Goal: Task Accomplishment & Management: Manage account settings

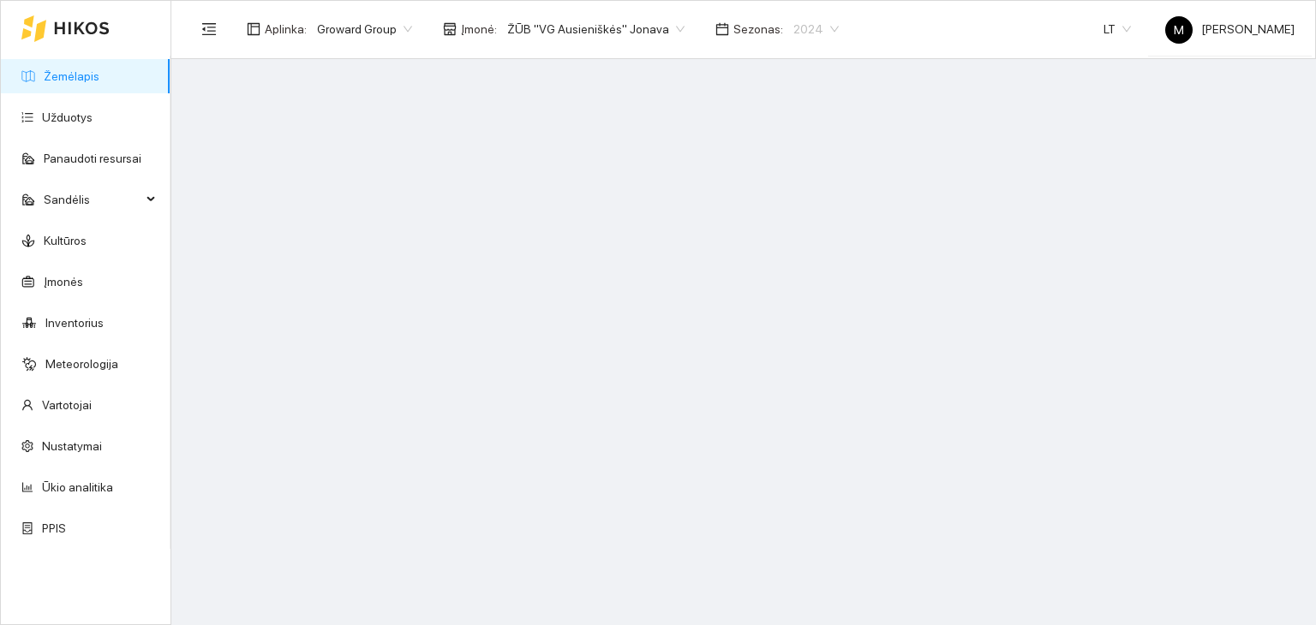
click at [793, 21] on span "2024" at bounding box center [815, 29] width 45 height 26
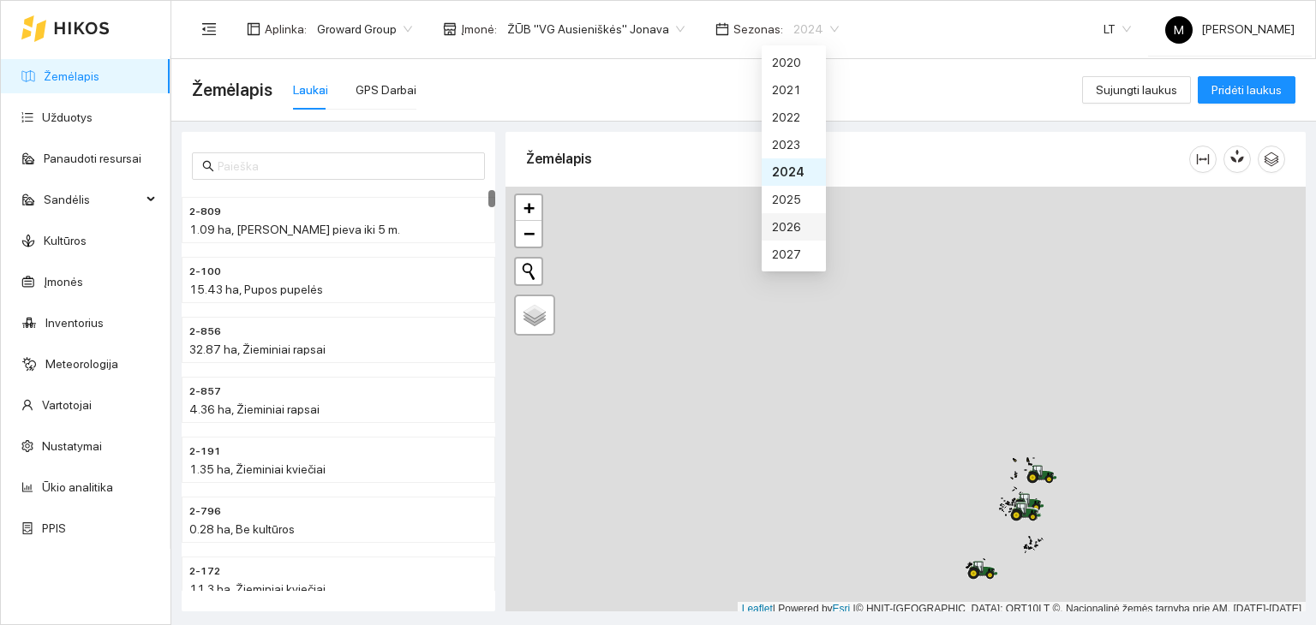
click at [785, 232] on div "2026" at bounding box center [794, 227] width 44 height 19
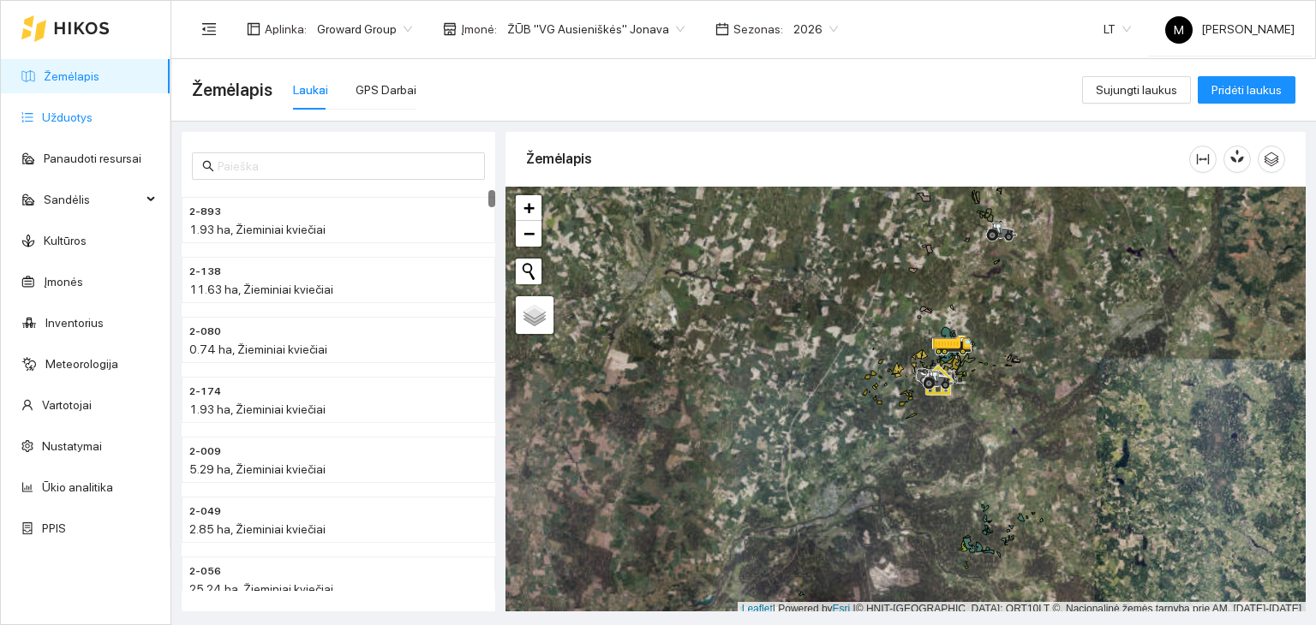
click at [74, 111] on link "Užduotys" at bounding box center [67, 118] width 51 height 14
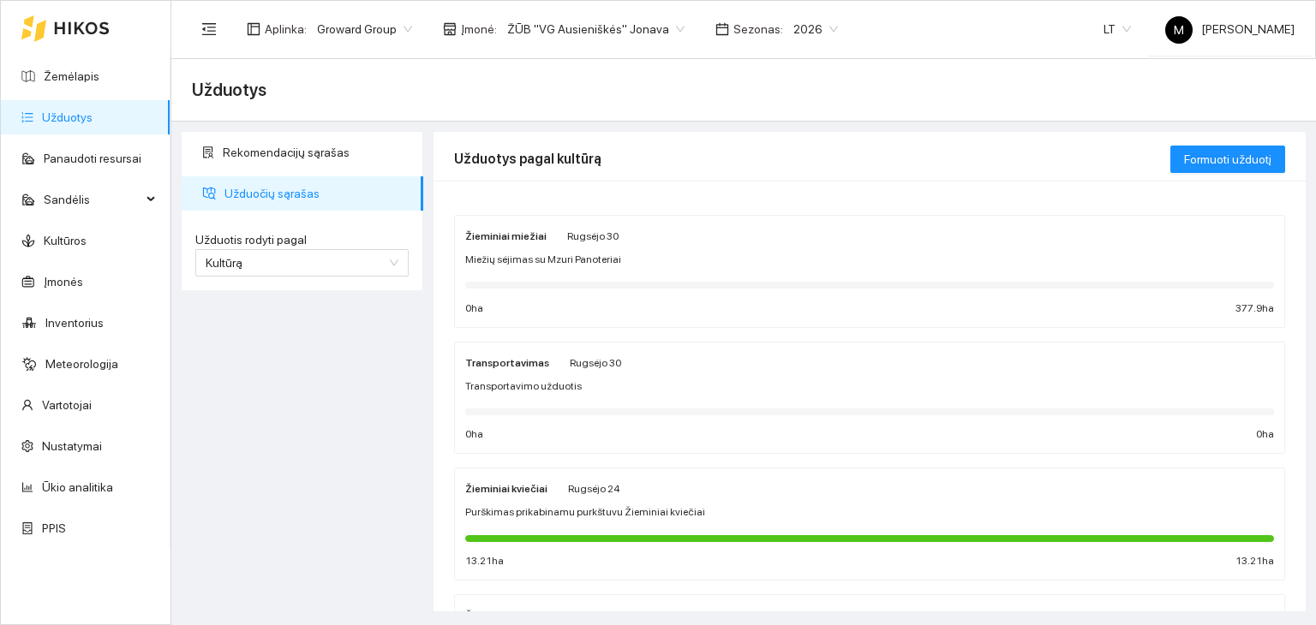
click at [555, 241] on div "Žieminiai miežiai [PERSON_NAME][DATE]" at bounding box center [541, 235] width 153 height 19
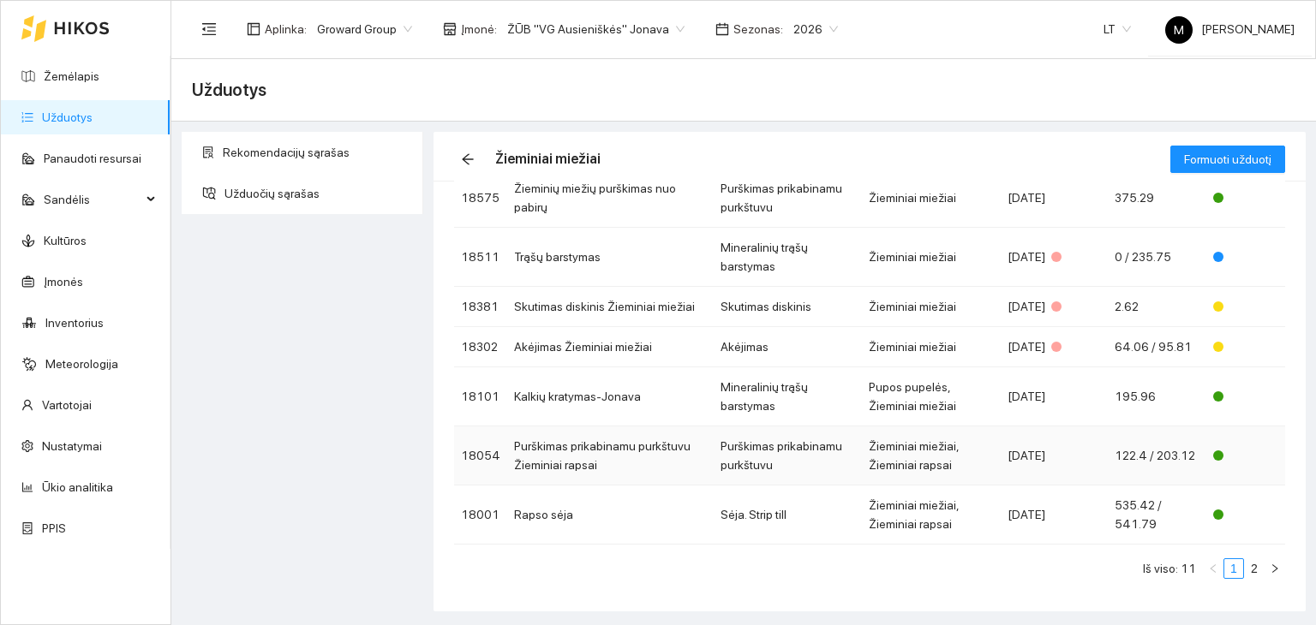
scroll to position [86, 0]
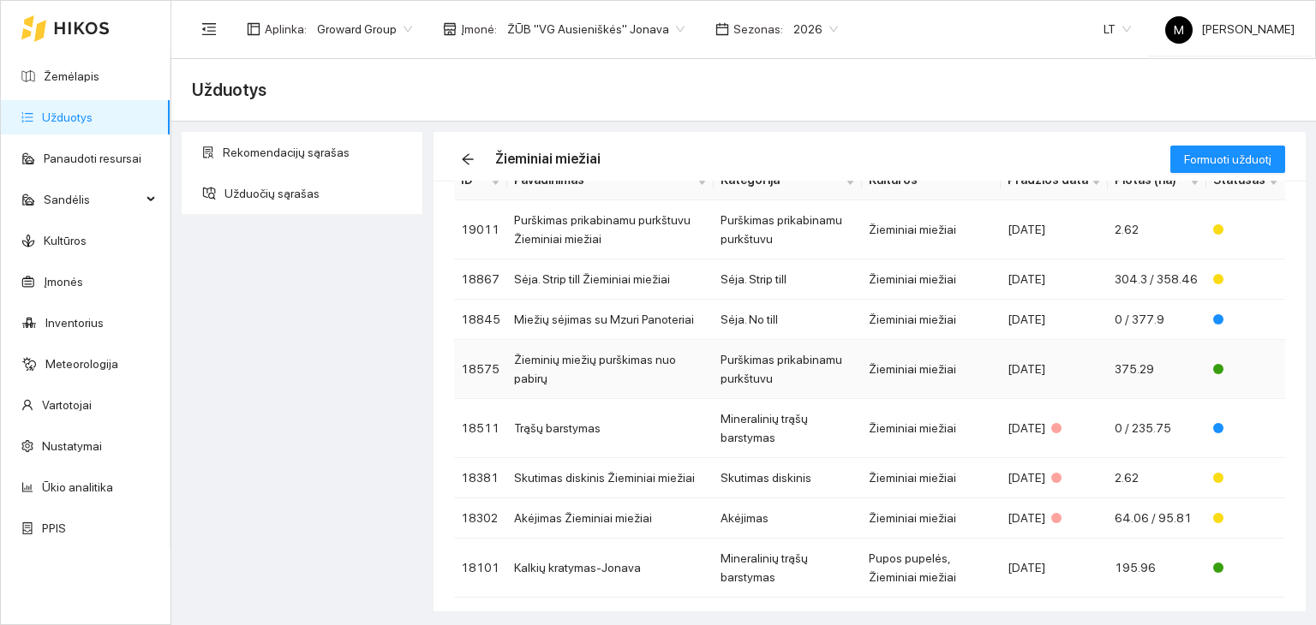
click at [605, 356] on td "Žieminių miežių purškimas nuo pabirų" at bounding box center [610, 369] width 206 height 59
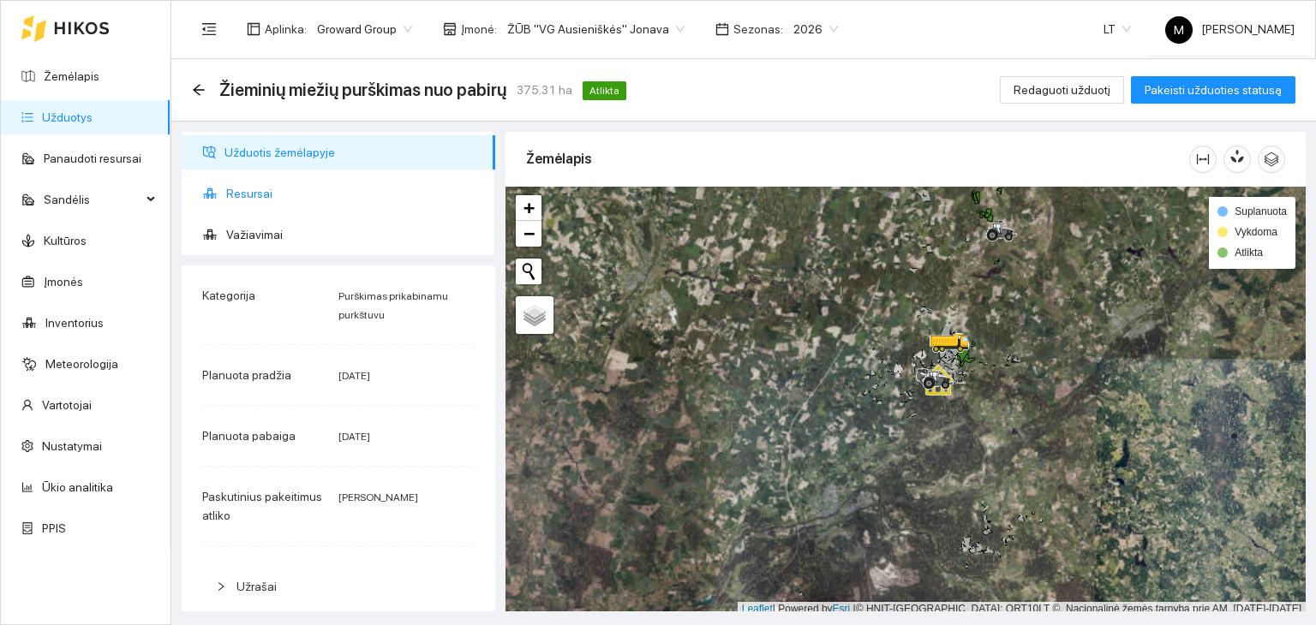
click at [302, 182] on span "Resursai" at bounding box center [353, 193] width 255 height 34
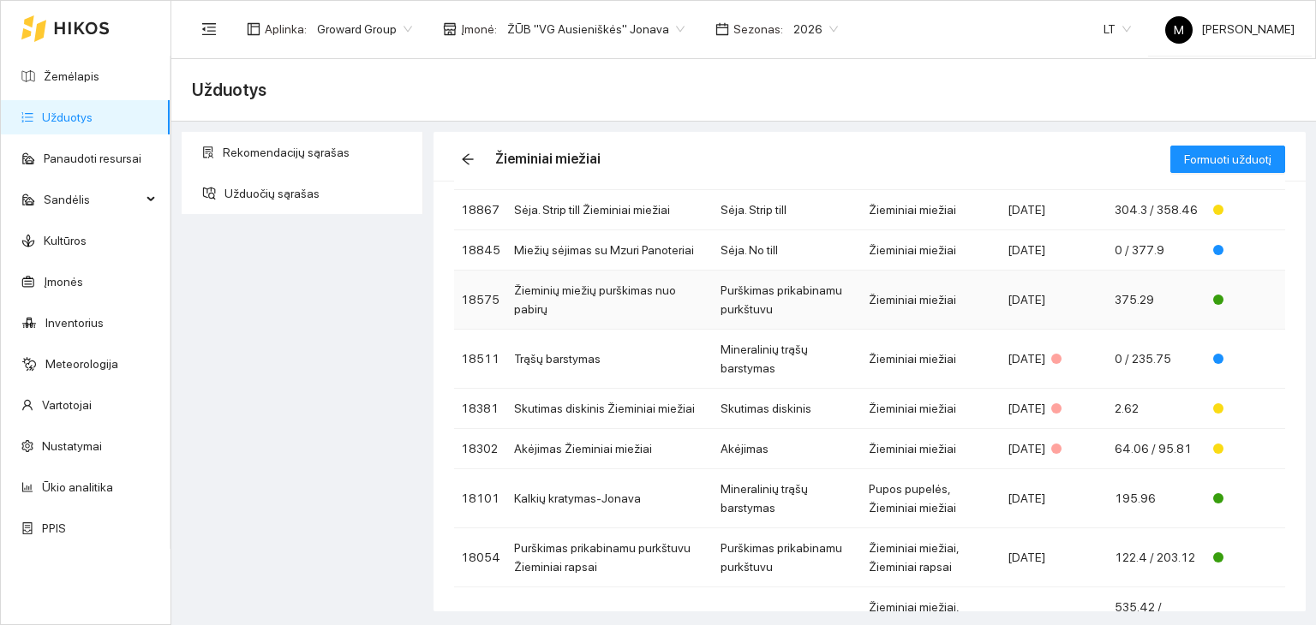
scroll to position [257, 0]
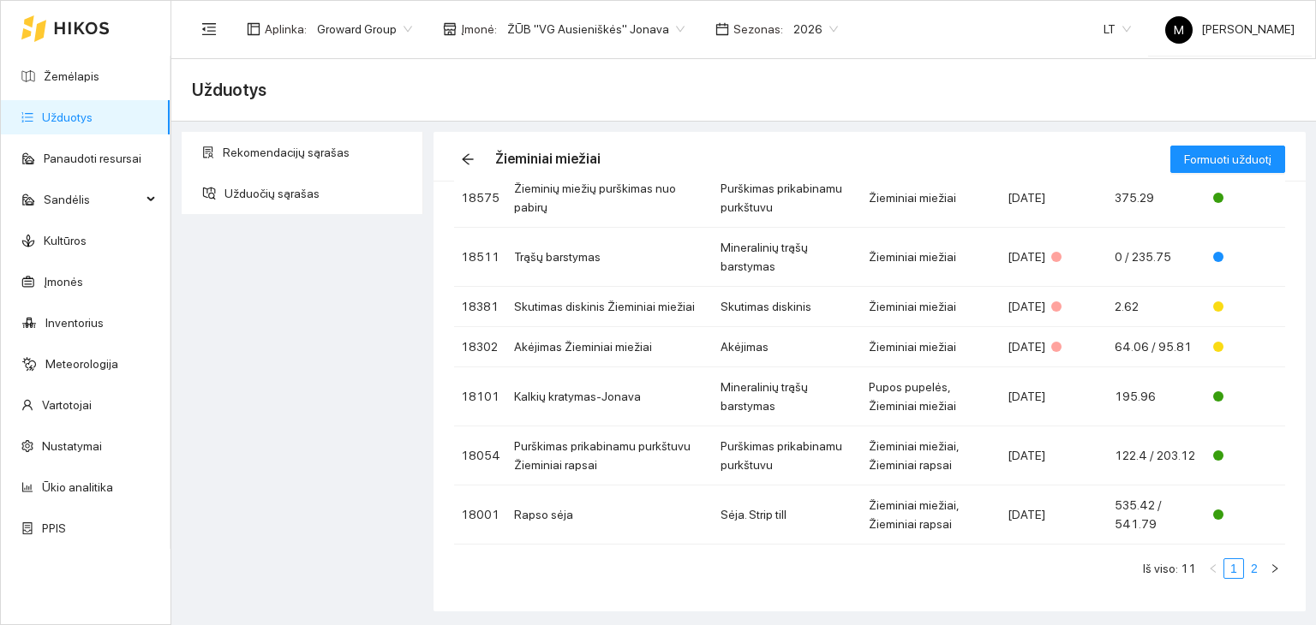
click at [1245, 570] on link "2" at bounding box center [1254, 568] width 19 height 19
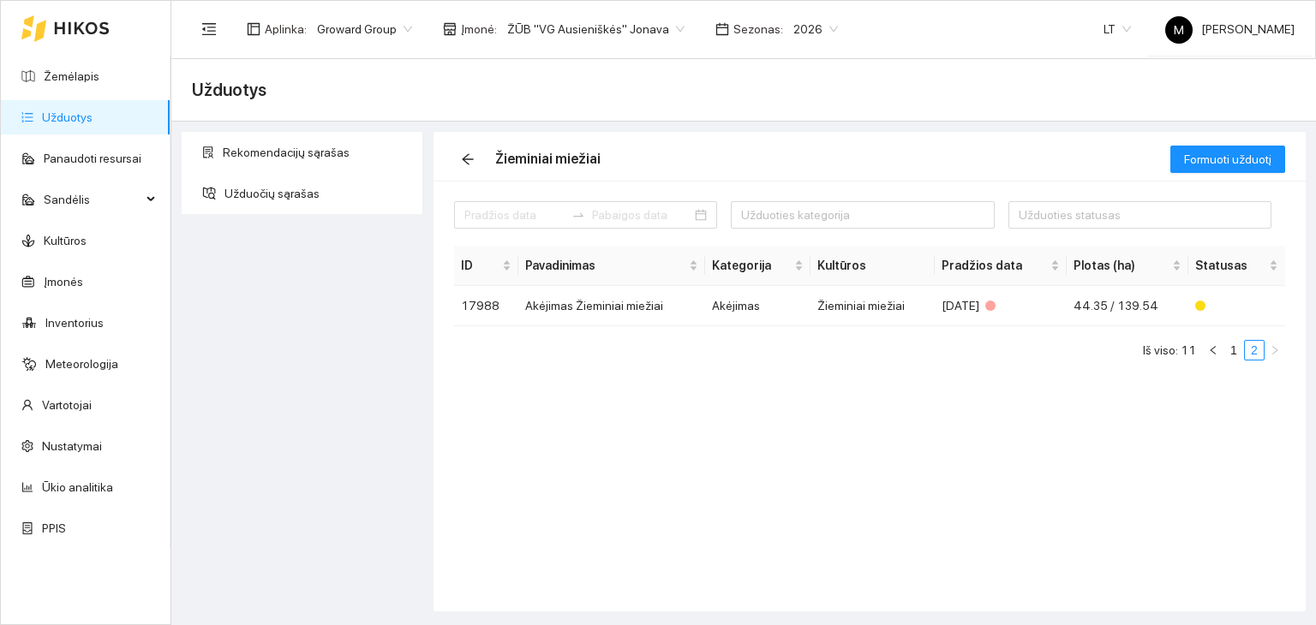
click at [71, 117] on link "Užduotys" at bounding box center [67, 118] width 51 height 14
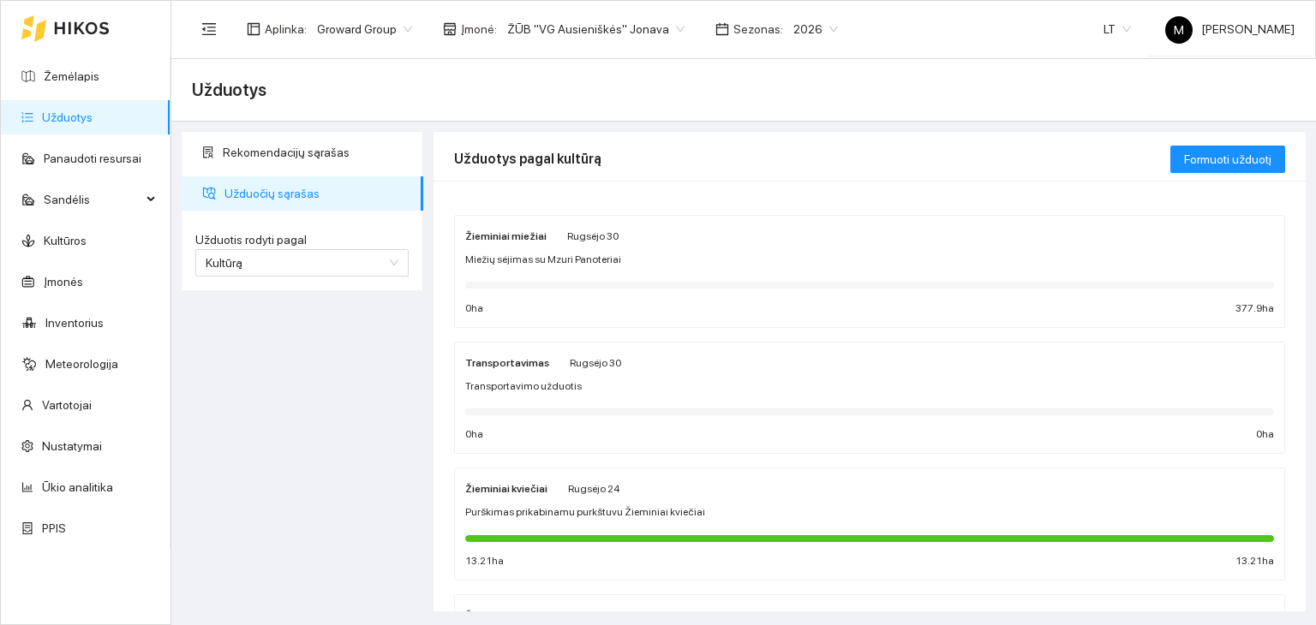
scroll to position [86, 0]
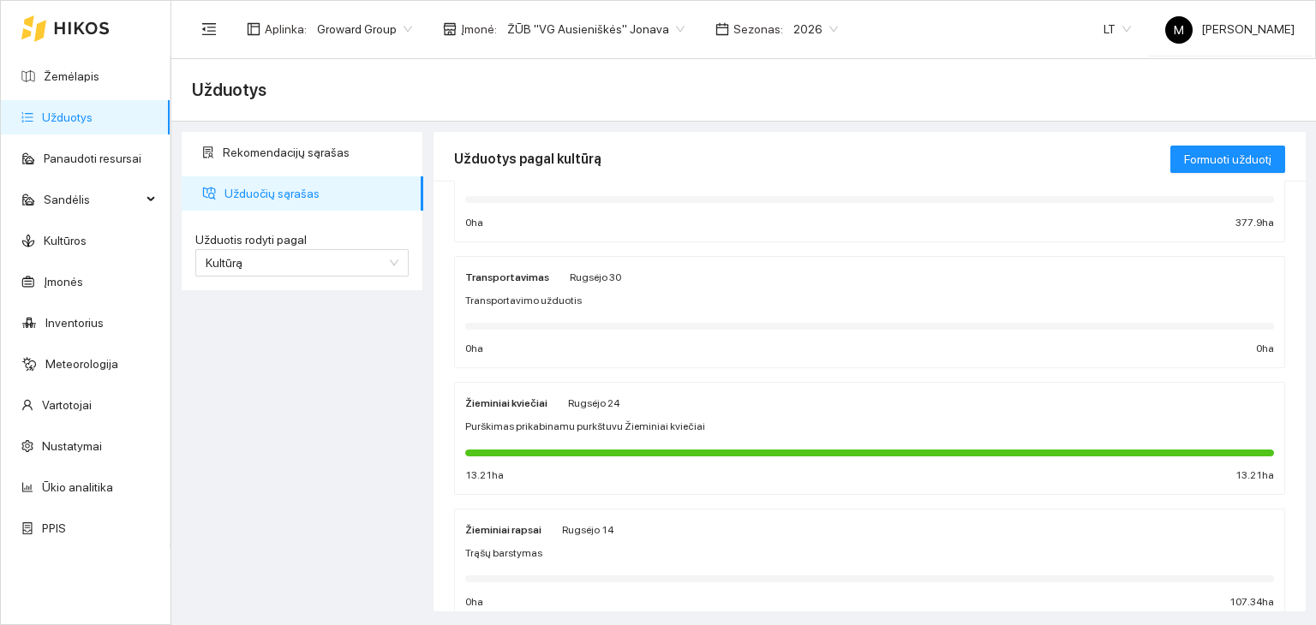
click at [518, 430] on span "Purškimas prikabinamu purkštuvu Žieminiai kviečiai" at bounding box center [585, 427] width 240 height 16
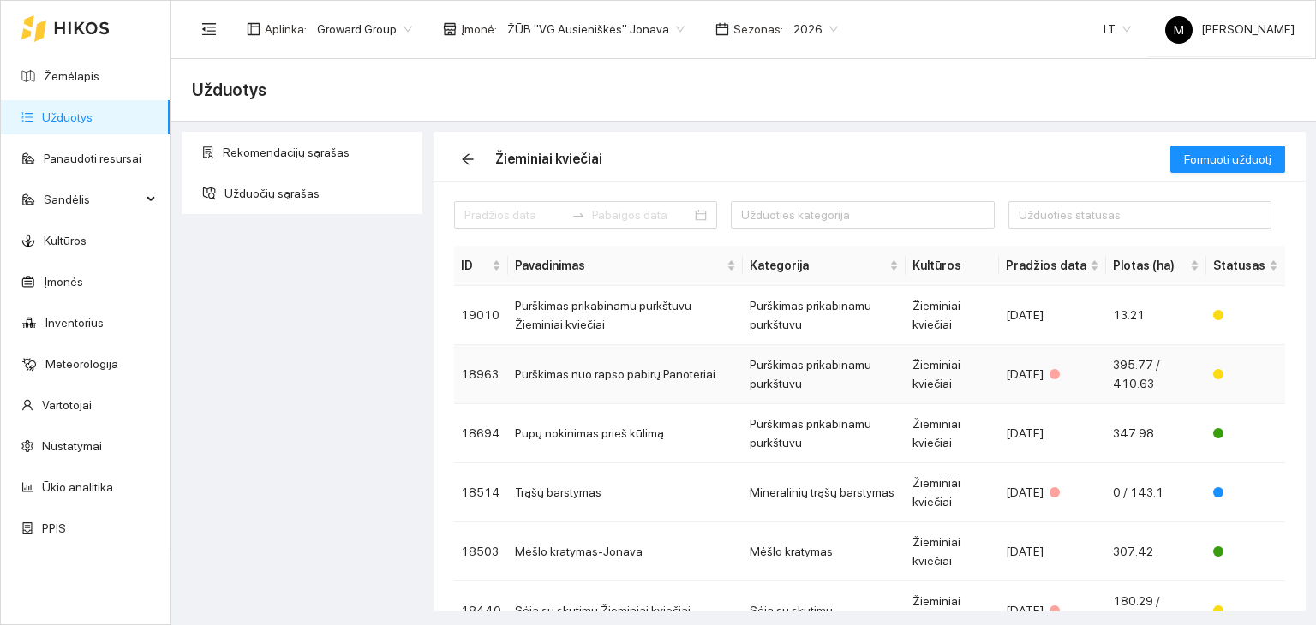
click at [628, 377] on td "Purškimas nuo rapso pabirų Panoteriai" at bounding box center [625, 374] width 235 height 59
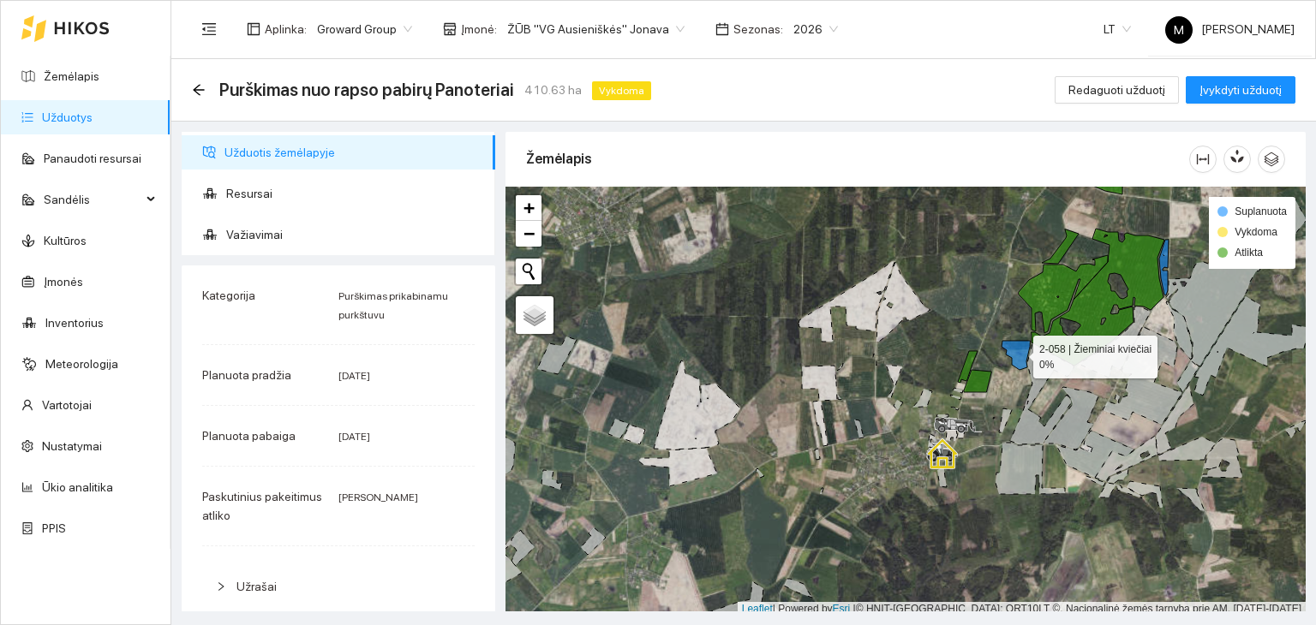
click at [1018, 359] on icon at bounding box center [1015, 355] width 28 height 29
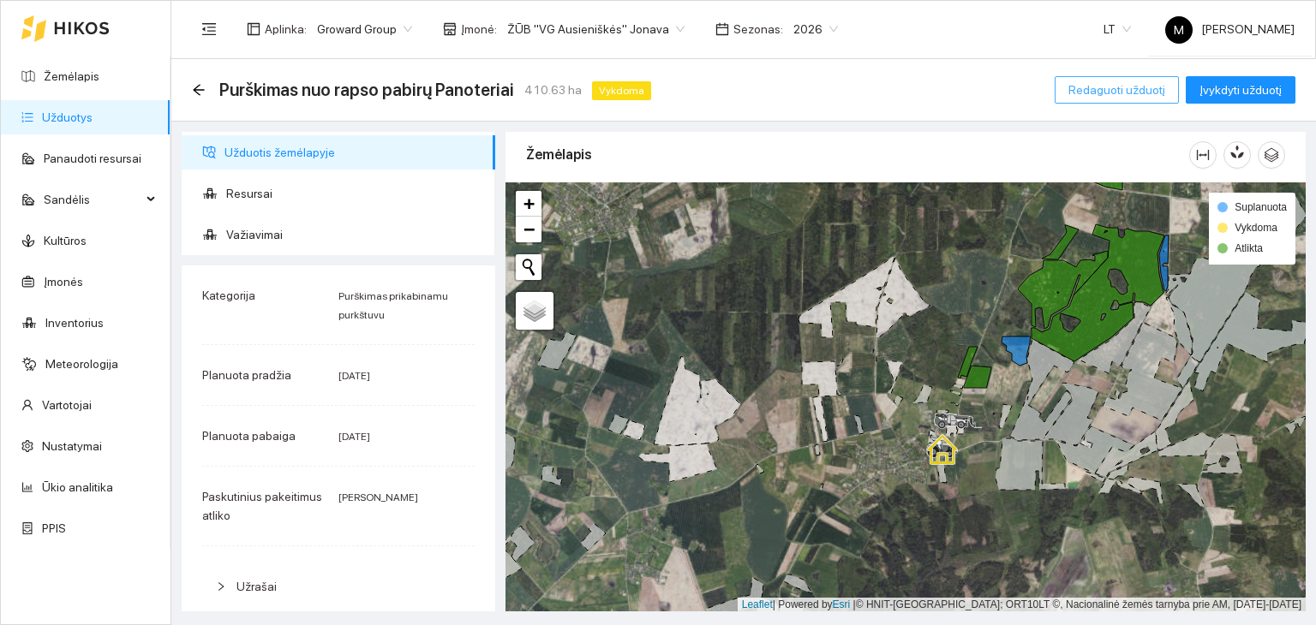
click at [1117, 94] on span "Redaguoti užduotį" at bounding box center [1116, 90] width 97 height 19
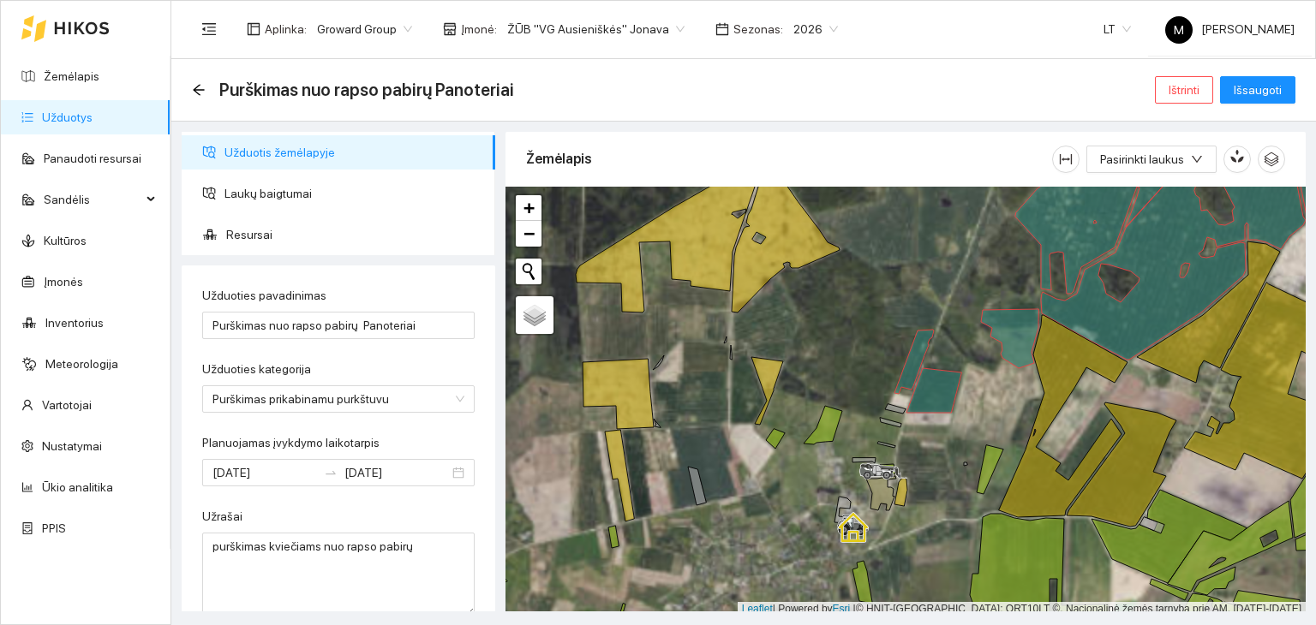
scroll to position [4, 0]
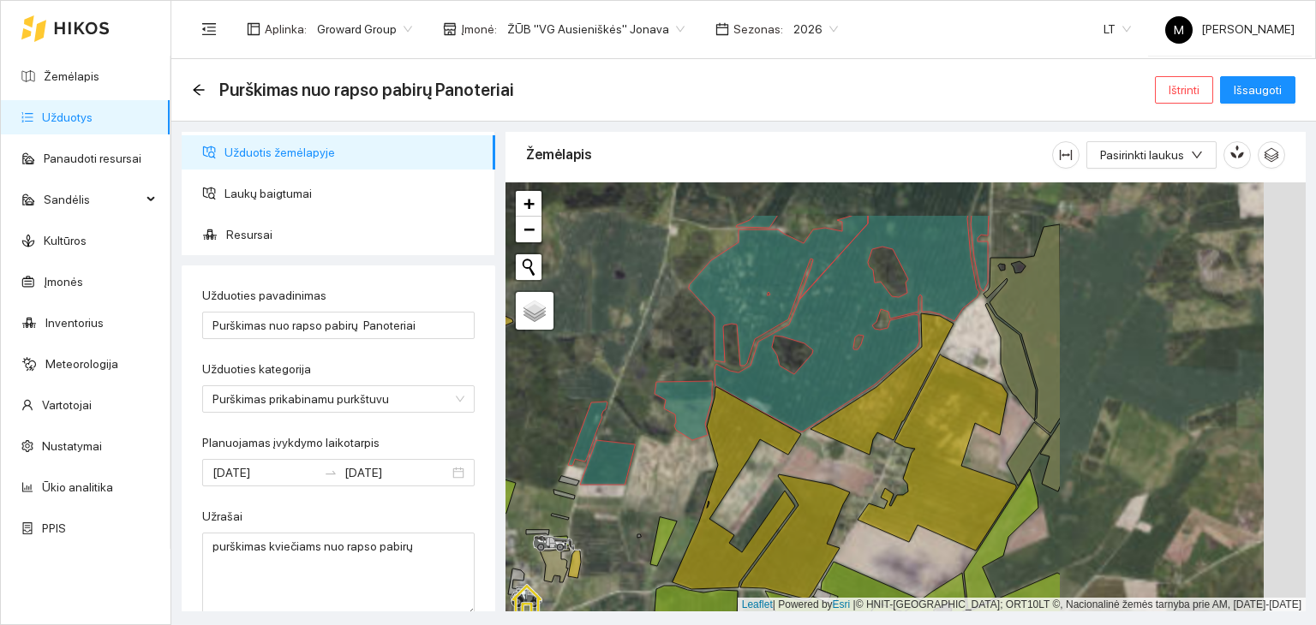
drag, startPoint x: 1107, startPoint y: 380, endPoint x: 756, endPoint y: 460, distance: 359.3
click at [756, 460] on div at bounding box center [905, 397] width 800 height 430
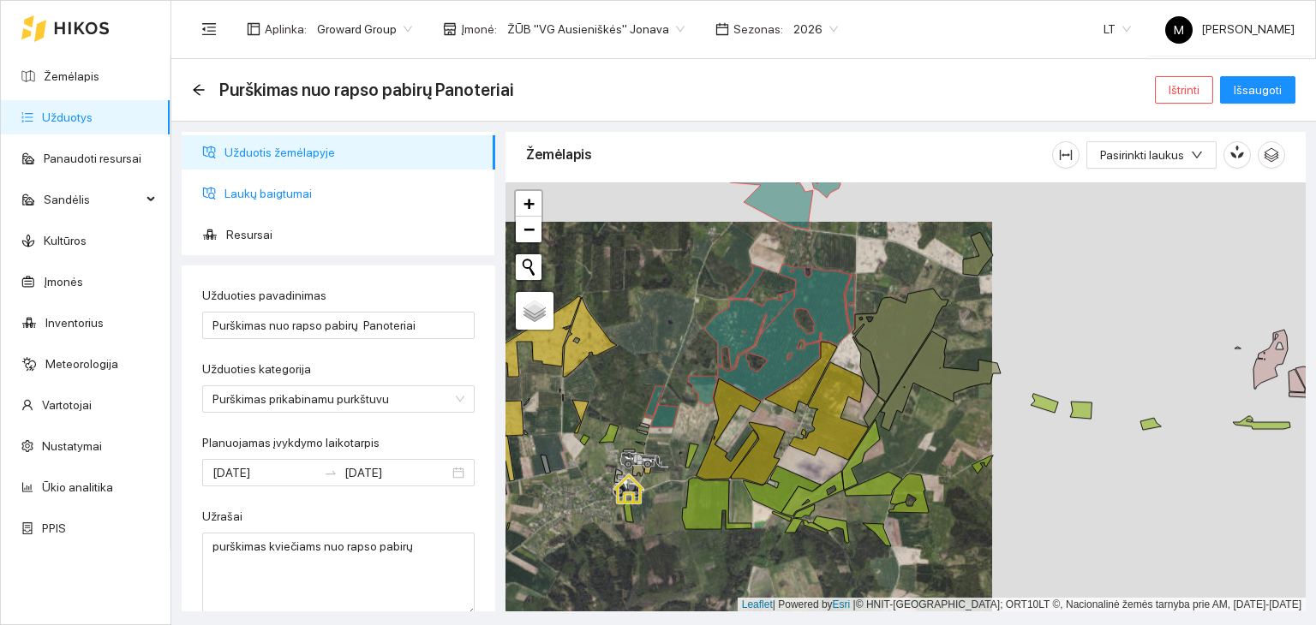
click at [266, 198] on span "Laukų baigtumai" at bounding box center [352, 193] width 257 height 34
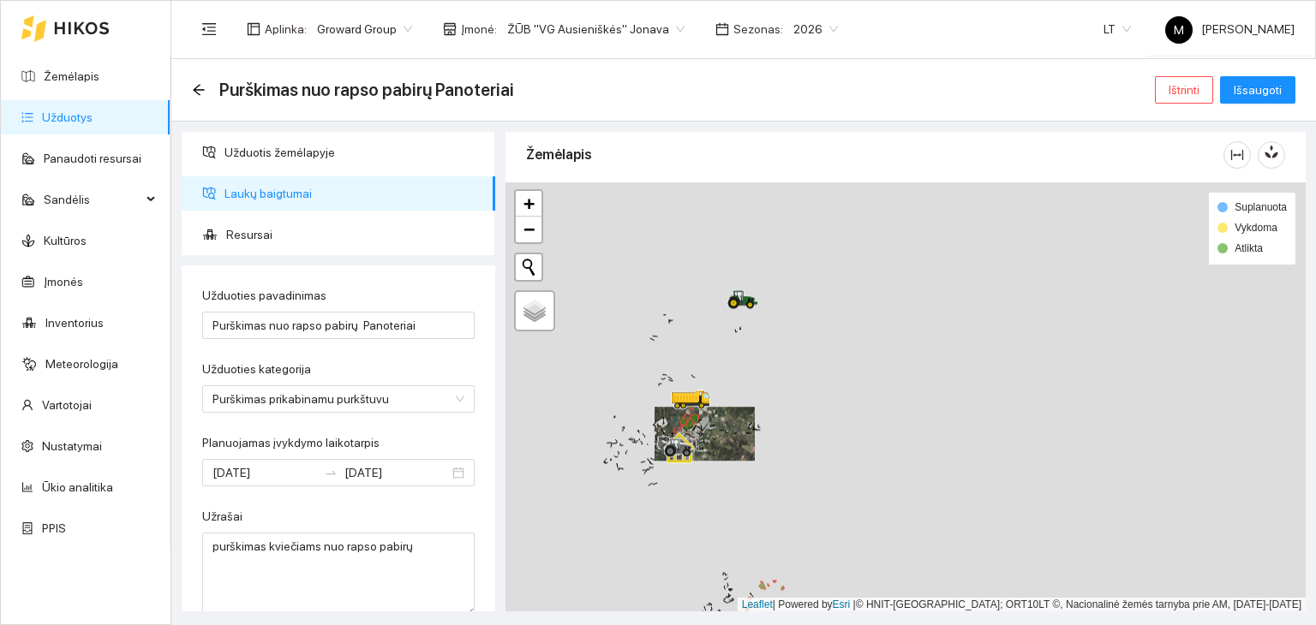
drag, startPoint x: 667, startPoint y: 212, endPoint x: 736, endPoint y: 367, distance: 169.5
click at [730, 385] on div at bounding box center [905, 397] width 800 height 430
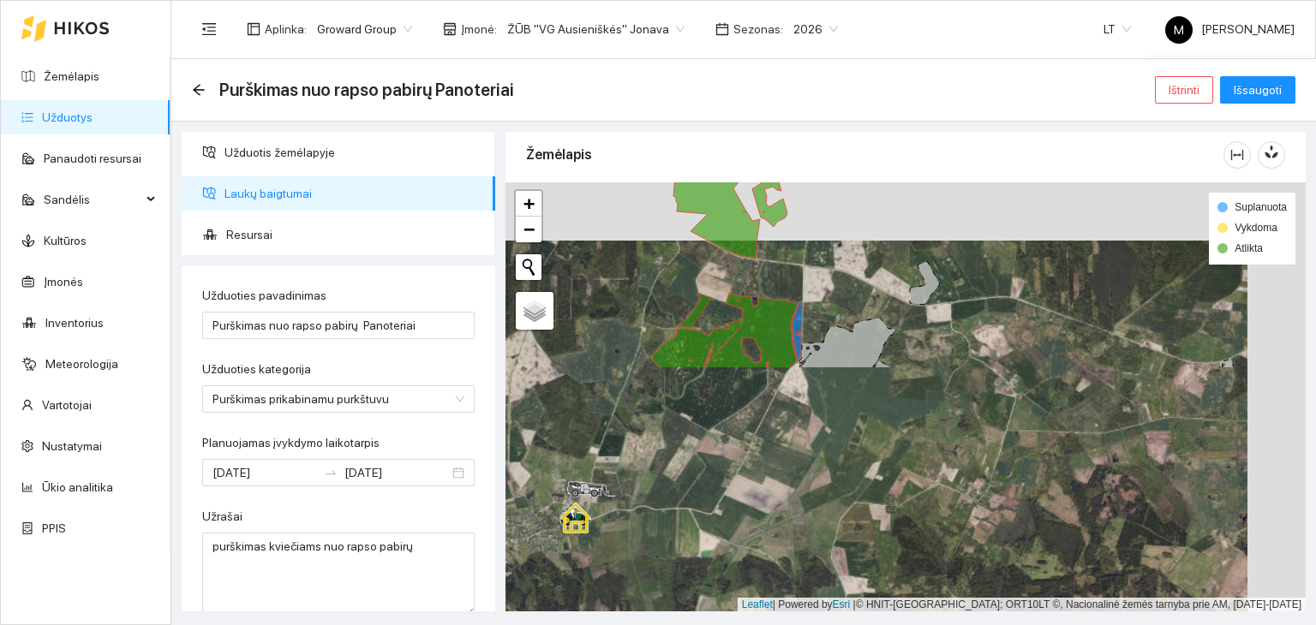
drag, startPoint x: 696, startPoint y: 505, endPoint x: 860, endPoint y: 217, distance: 331.5
click at [860, 217] on div at bounding box center [905, 397] width 800 height 430
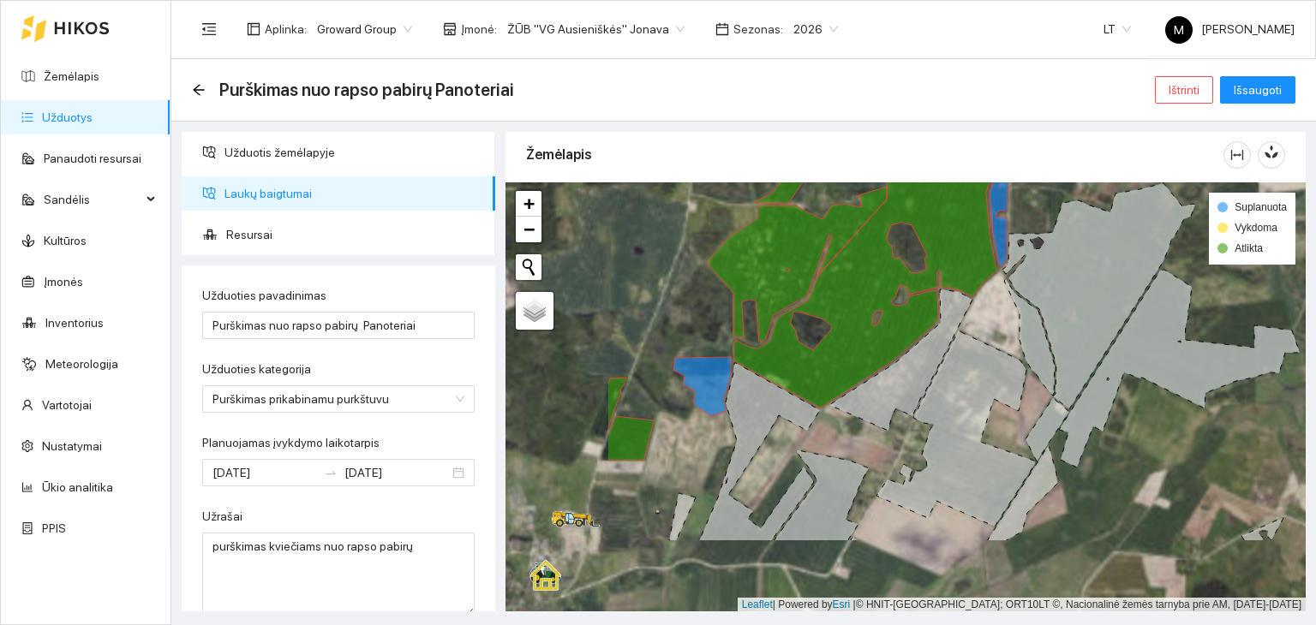
drag, startPoint x: 804, startPoint y: 434, endPoint x: 947, endPoint y: 349, distance: 166.0
click at [989, 316] on div at bounding box center [905, 397] width 800 height 430
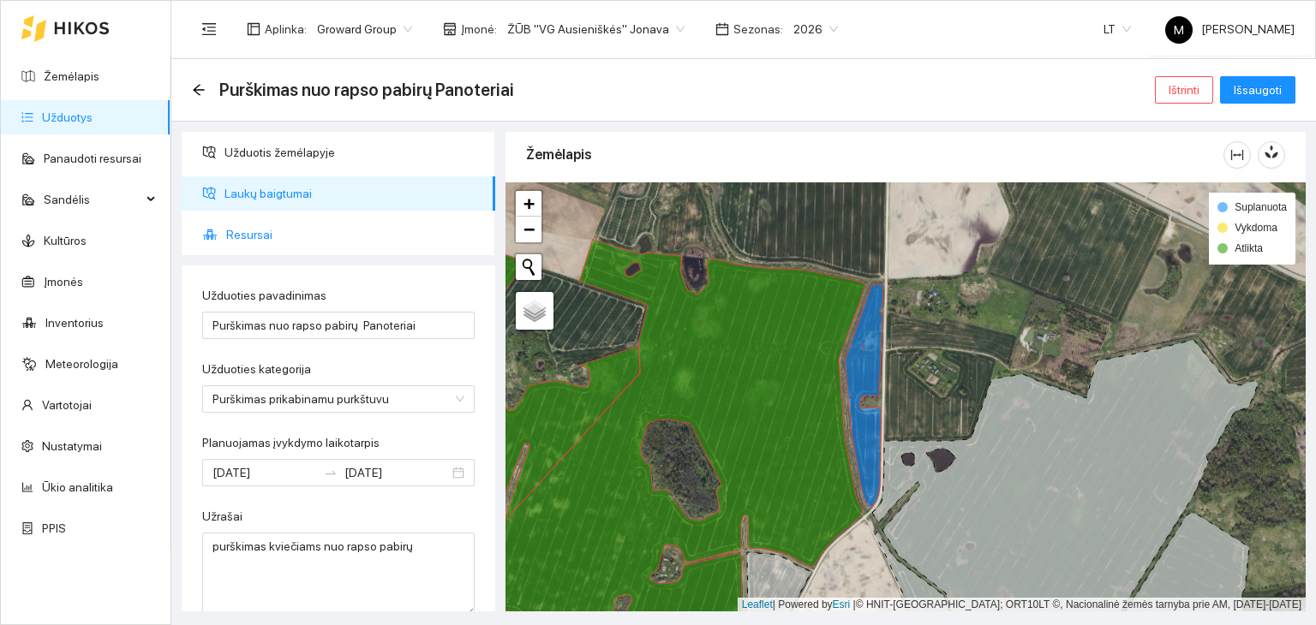
click at [278, 233] on span "Resursai" at bounding box center [353, 235] width 255 height 34
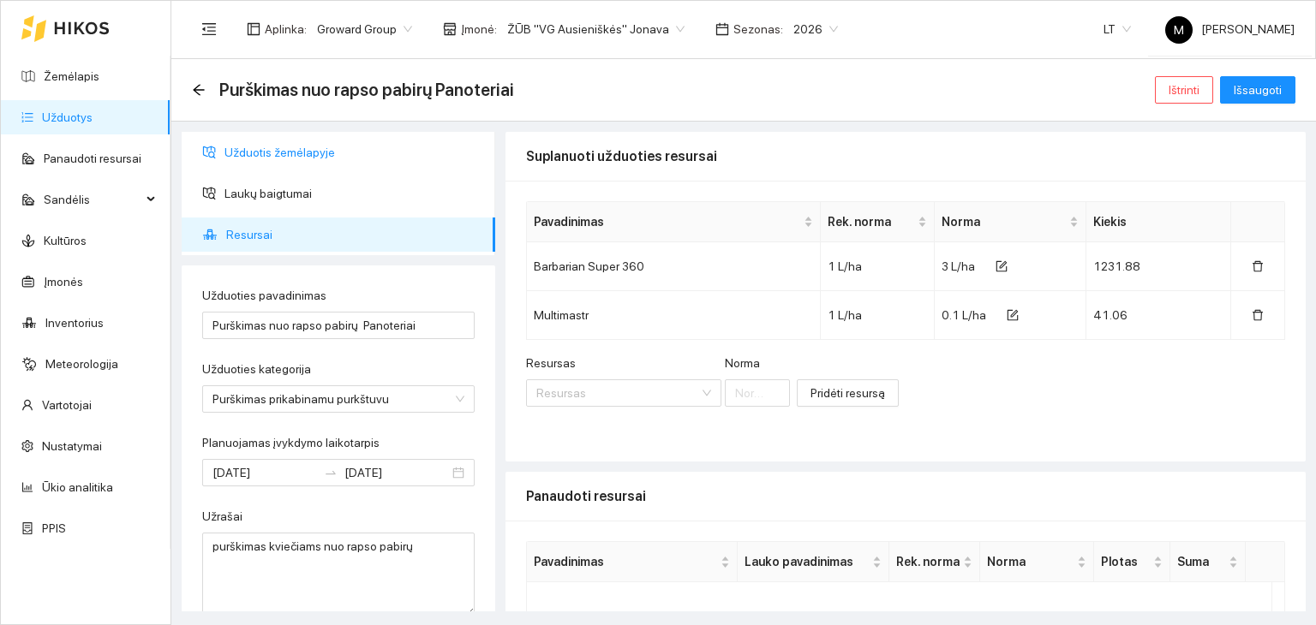
click at [268, 152] on span "Užduotis žemėlapyje" at bounding box center [352, 152] width 257 height 34
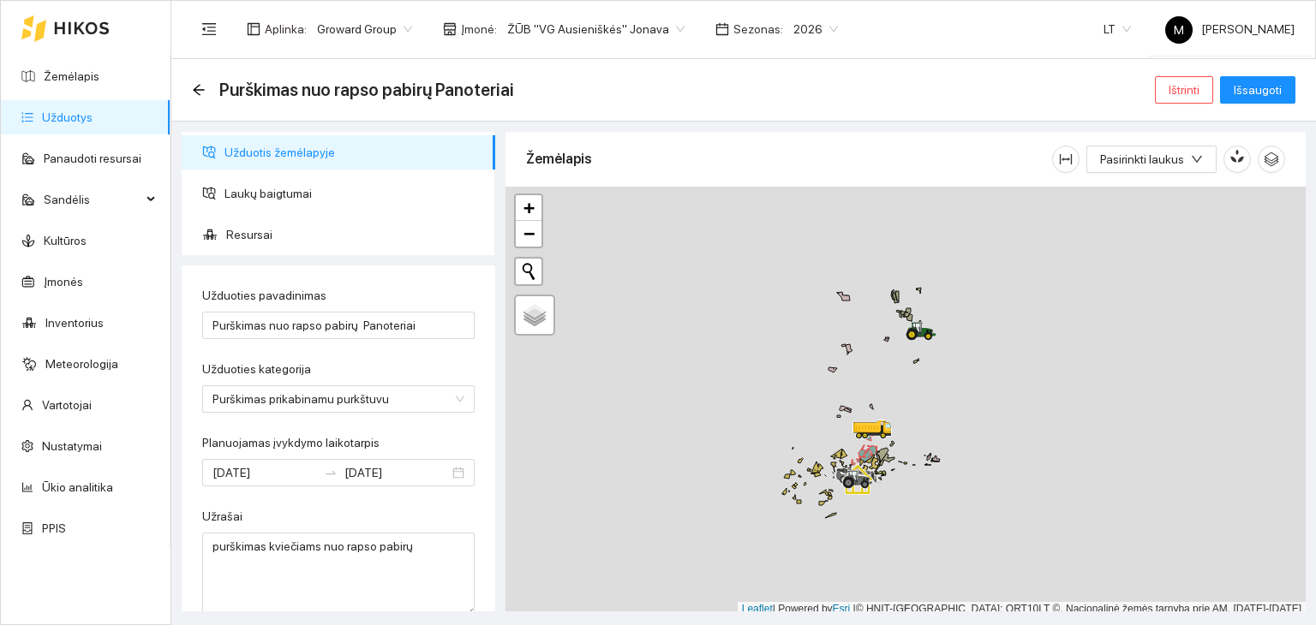
scroll to position [4, 0]
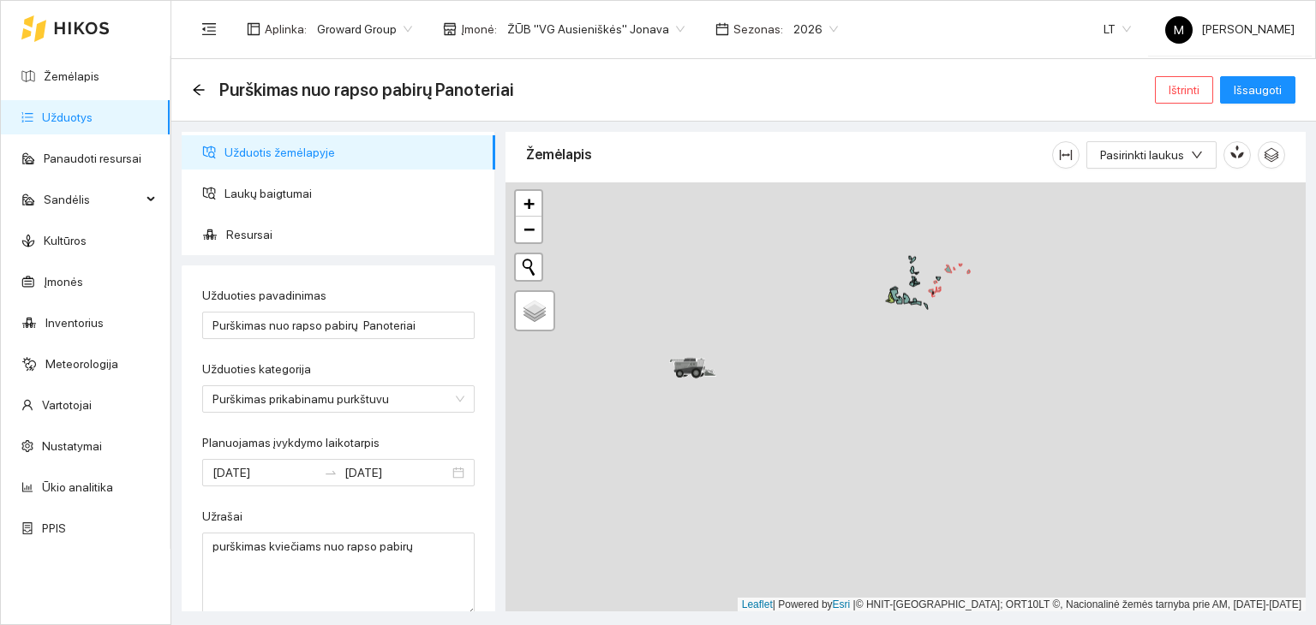
drag, startPoint x: 876, startPoint y: 572, endPoint x: 884, endPoint y: 230, distance: 342.8
click at [884, 230] on div at bounding box center [905, 397] width 800 height 430
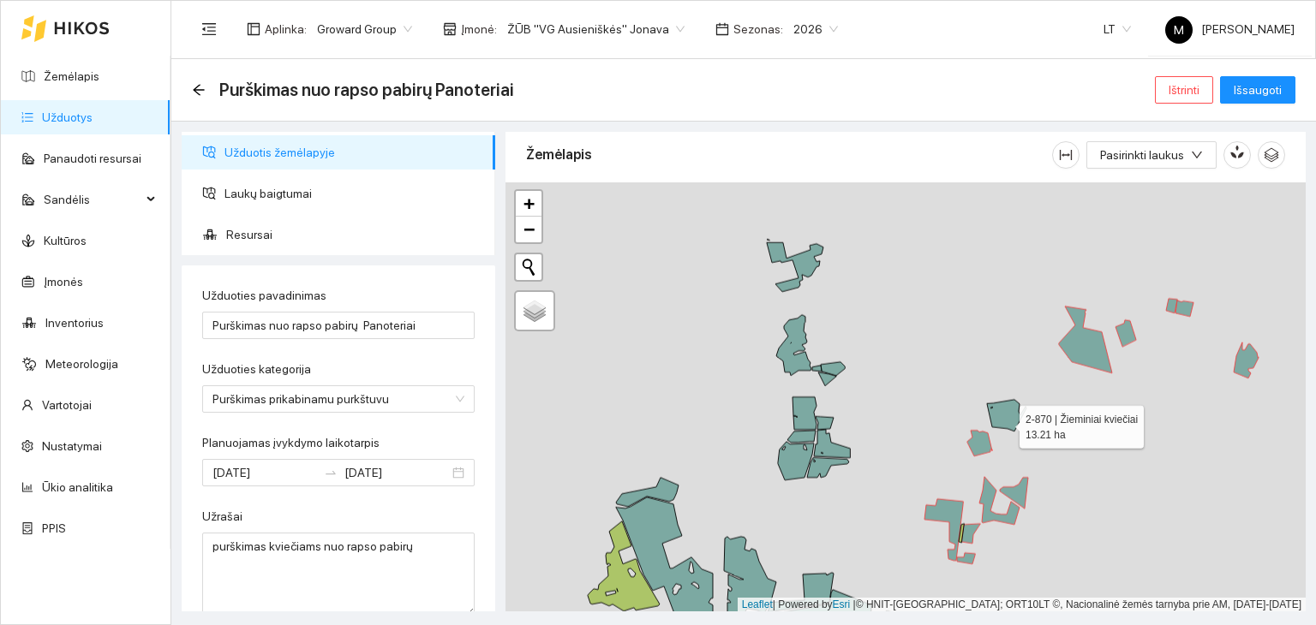
click at [1004, 421] on icon at bounding box center [1006, 416] width 39 height 32
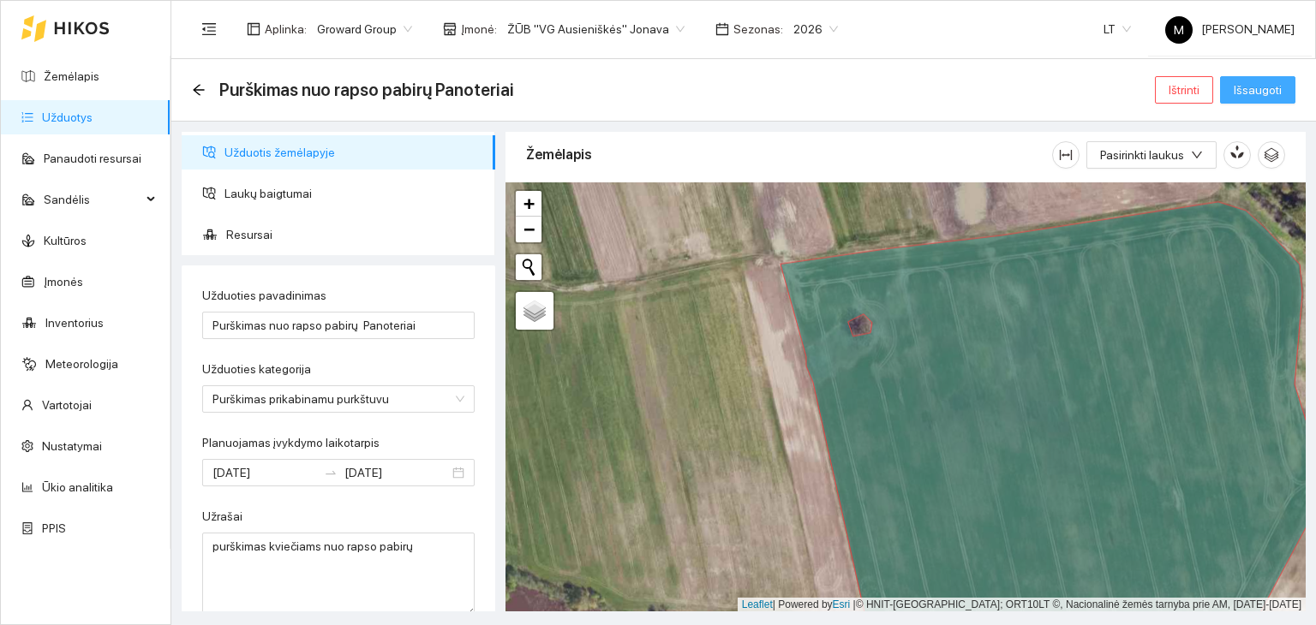
click at [1277, 88] on span "Išsaugoti" at bounding box center [1258, 90] width 48 height 19
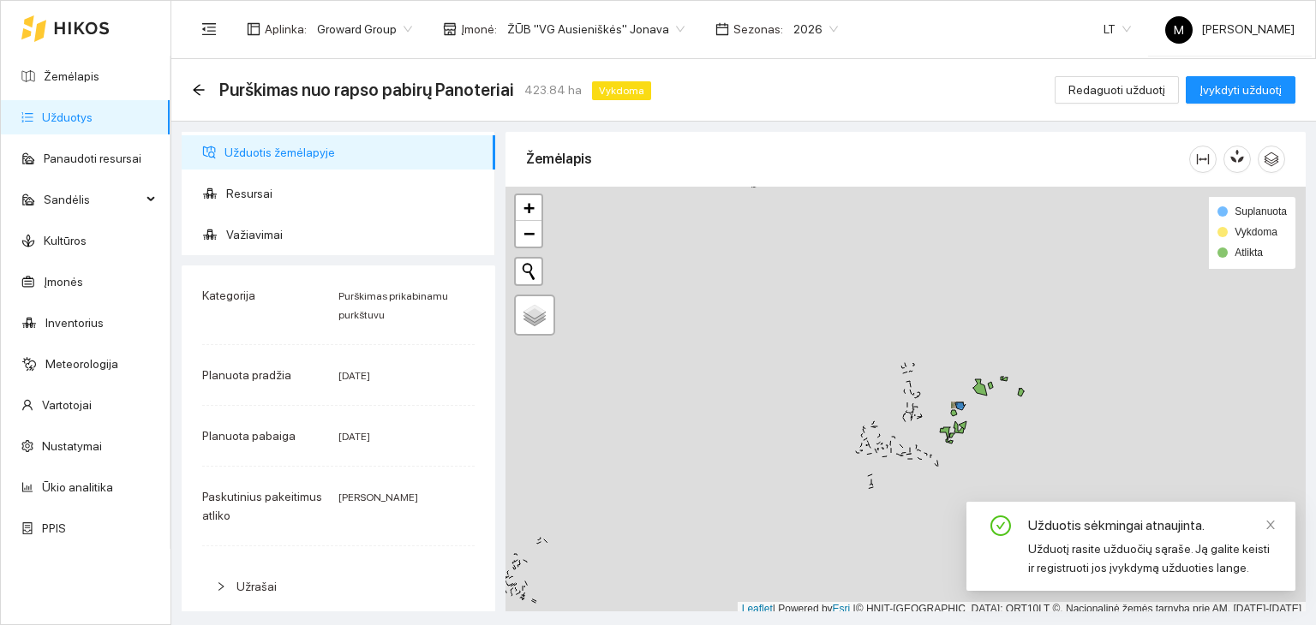
scroll to position [4, 0]
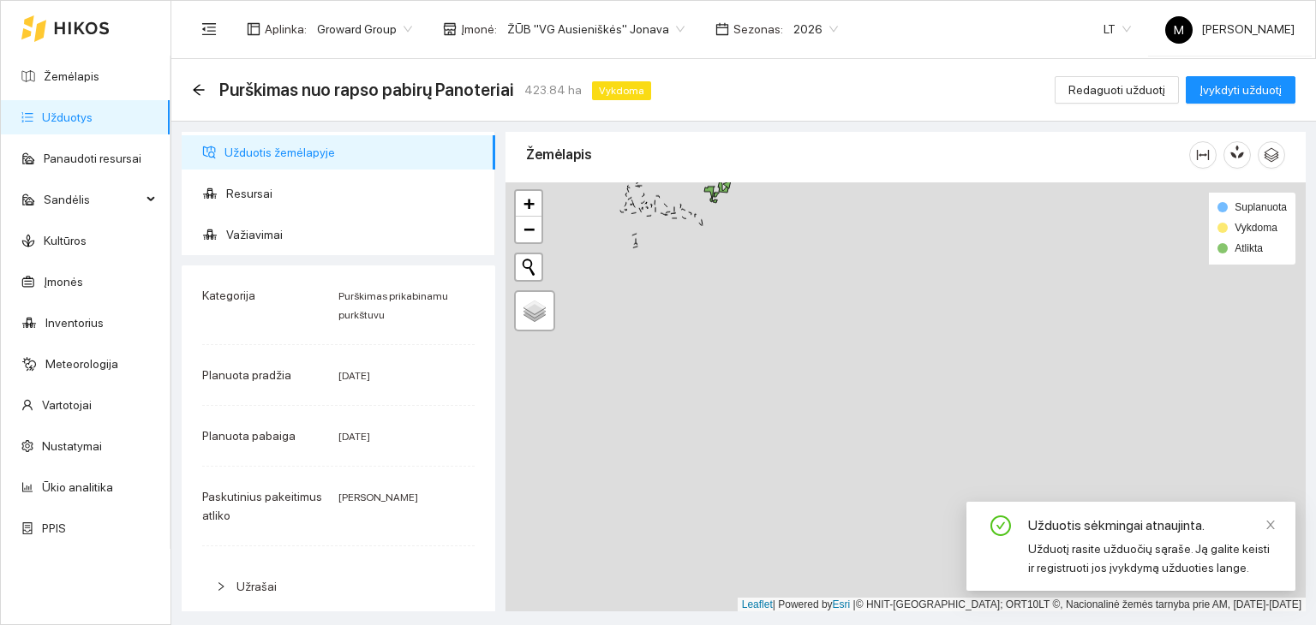
drag, startPoint x: 990, startPoint y: 460, endPoint x: 755, endPoint y: 224, distance: 333.8
click at [755, 224] on div at bounding box center [905, 397] width 800 height 430
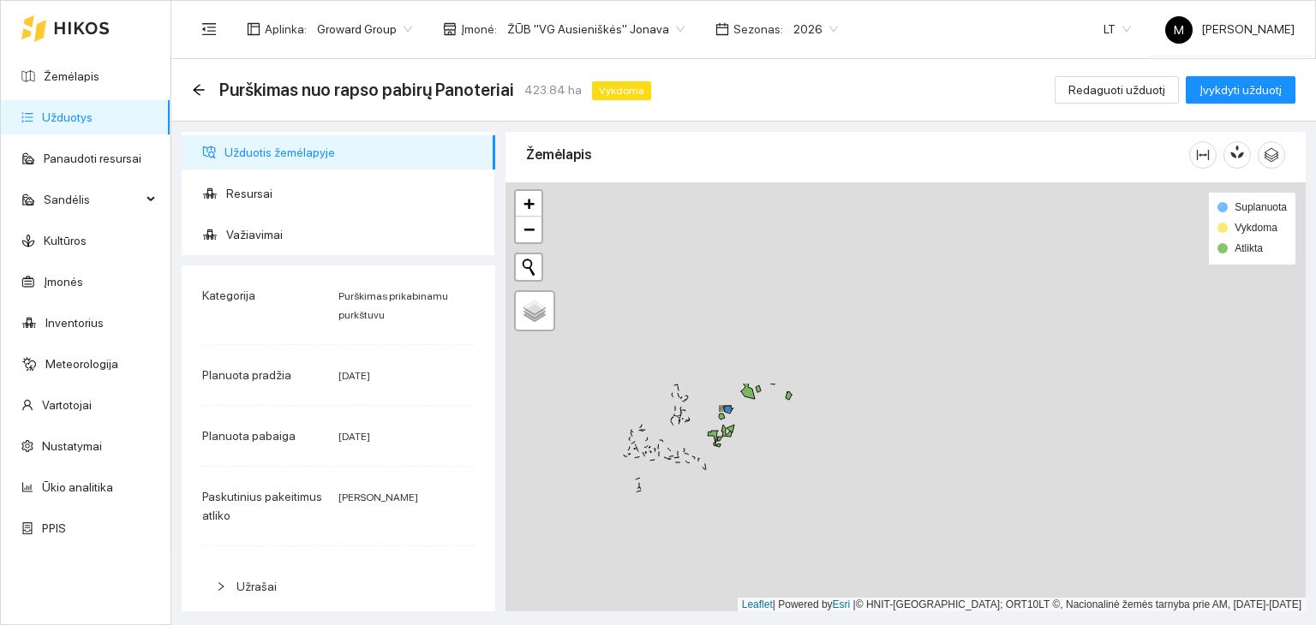
drag, startPoint x: 780, startPoint y: 397, endPoint x: 778, endPoint y: 618, distance: 221.0
click at [778, 618] on main "Purškimas nuo rapso pabirų Panoteriai 423.84 ha Vykdoma Redaguoti užduotį Įvykd…" at bounding box center [743, 342] width 1144 height 566
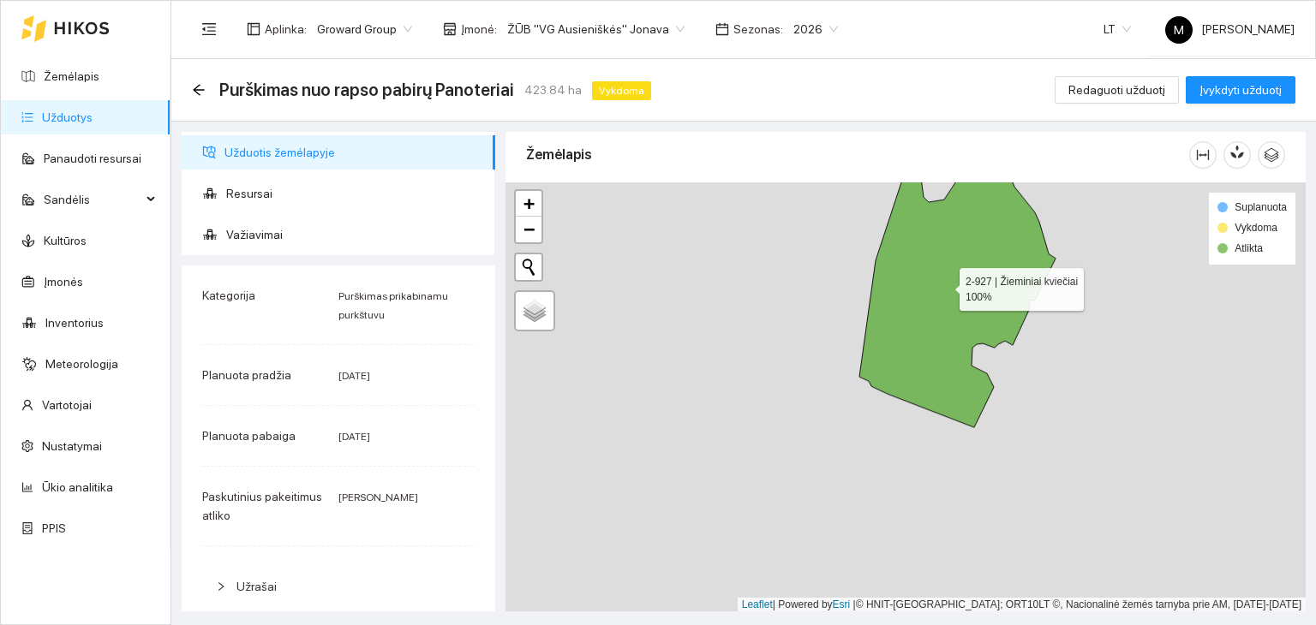
click at [945, 285] on icon at bounding box center [957, 284] width 196 height 286
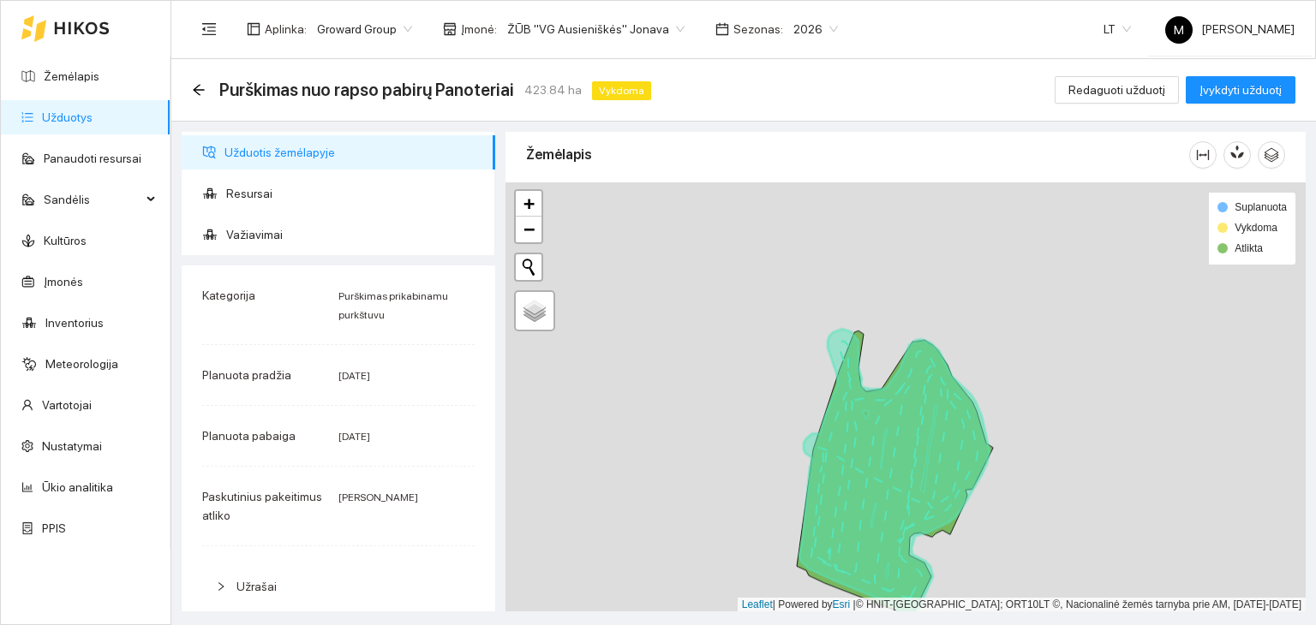
drag, startPoint x: 947, startPoint y: 206, endPoint x: 881, endPoint y: 427, distance: 230.9
click at [881, 427] on icon at bounding box center [894, 472] width 190 height 286
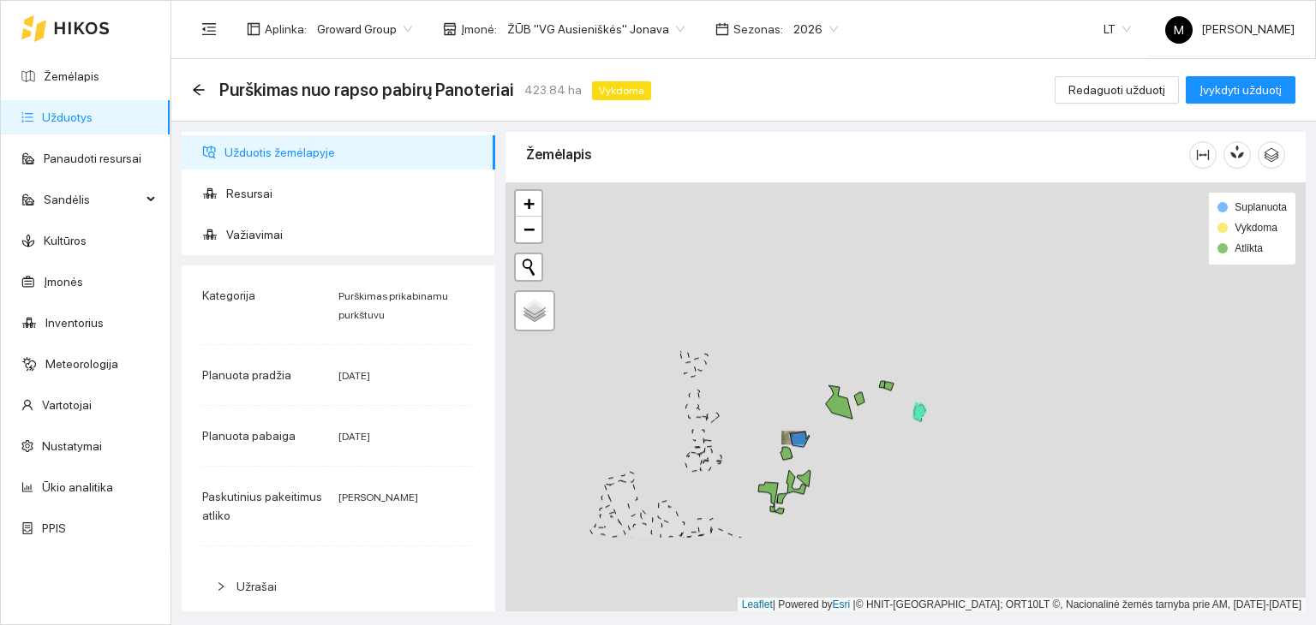
drag, startPoint x: 857, startPoint y: 494, endPoint x: 905, endPoint y: 360, distance: 142.8
click at [905, 360] on div at bounding box center [905, 397] width 800 height 430
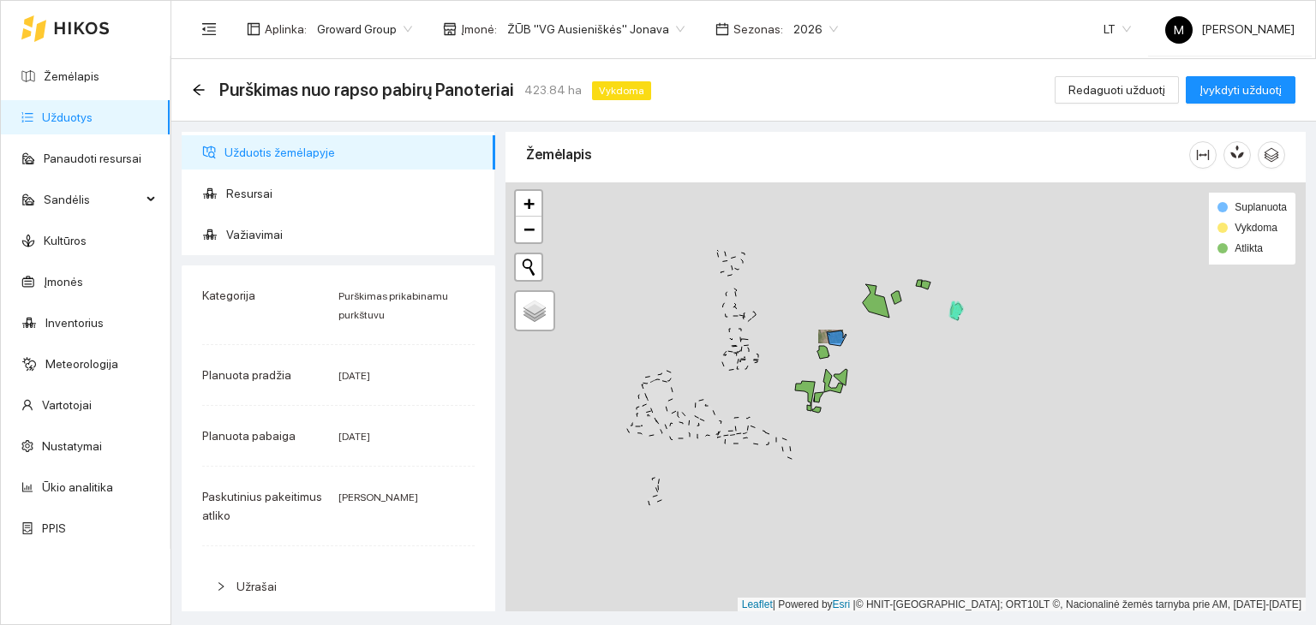
click at [93, 123] on link "Užduotys" at bounding box center [67, 118] width 51 height 14
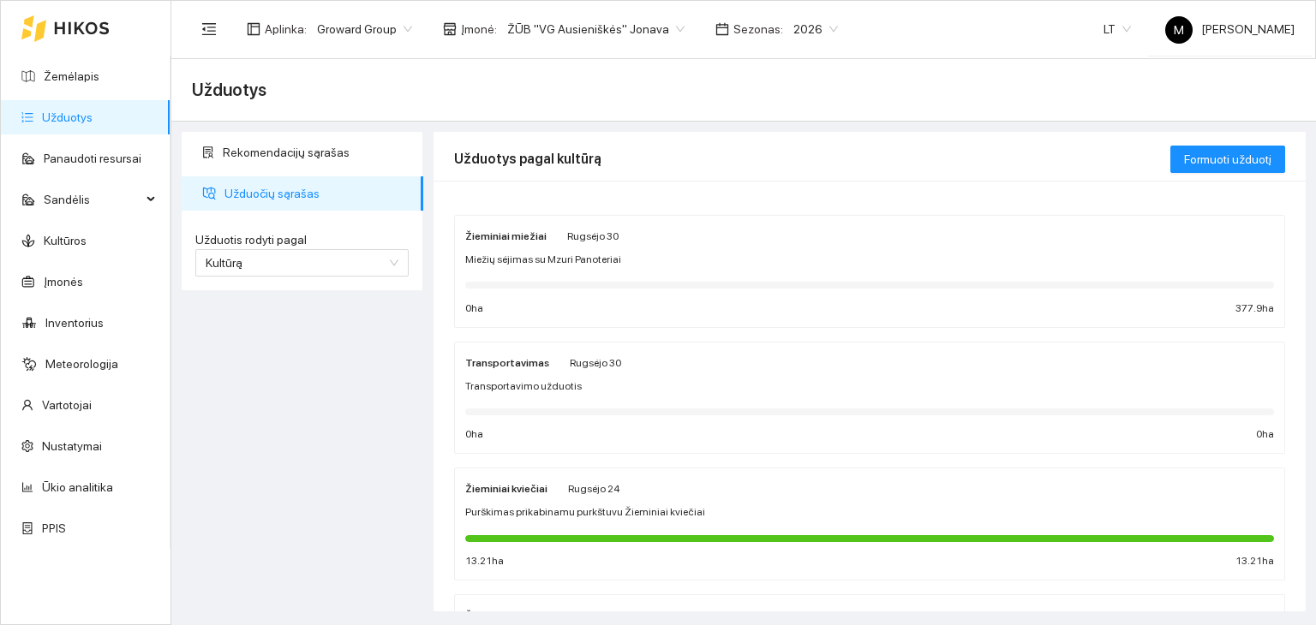
click at [644, 522] on div "Žieminiai kviečiai [PERSON_NAME][DATE] Purškimas prikabinamu purkštuvu Žieminia…" at bounding box center [869, 524] width 809 height 91
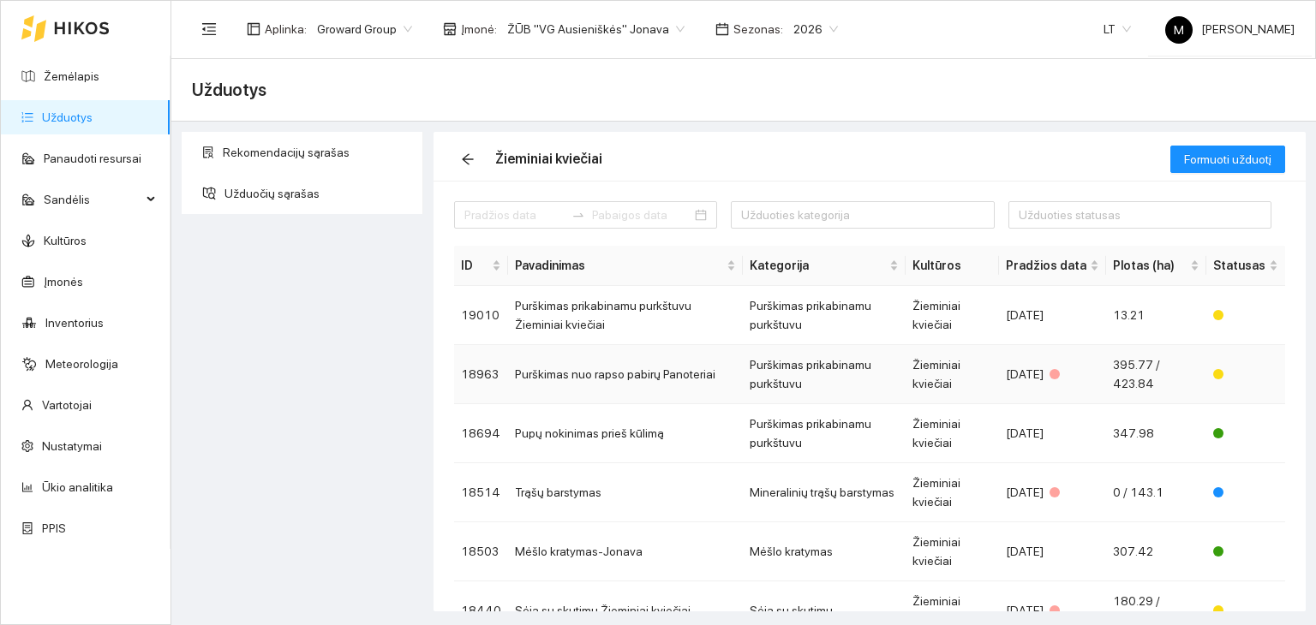
click at [654, 381] on td "Purškimas nuo rapso pabirų Panoteriai" at bounding box center [625, 374] width 235 height 59
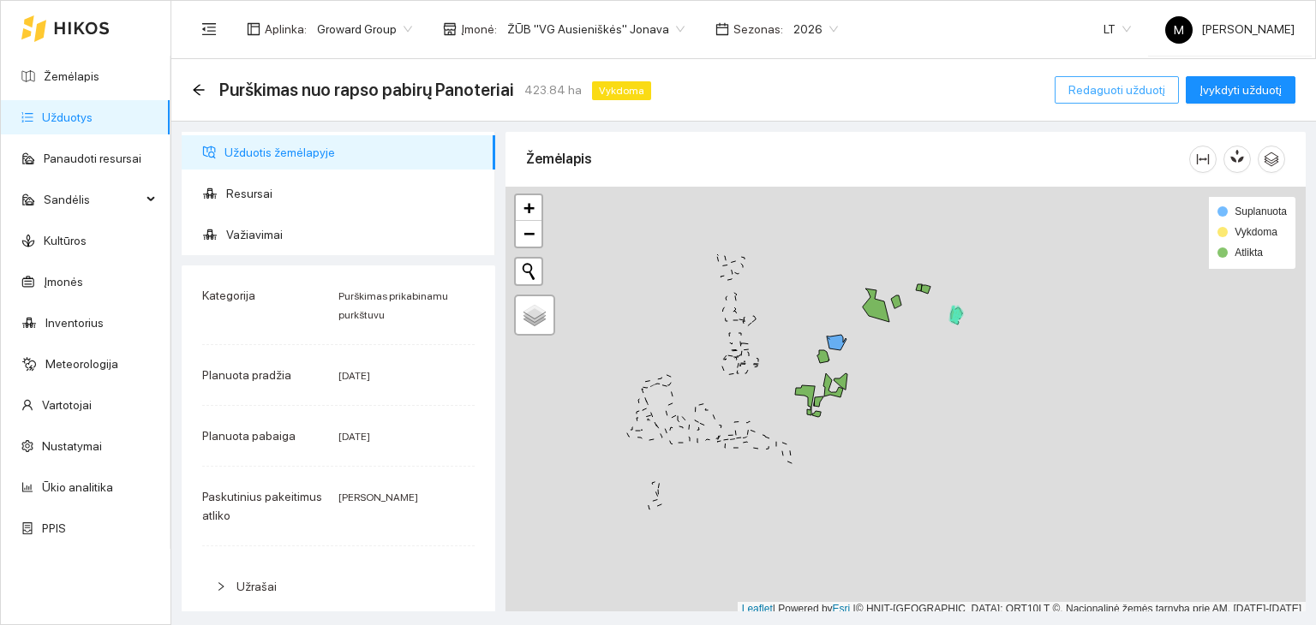
click at [1073, 93] on button "Redaguoti užduotį" at bounding box center [1117, 89] width 124 height 27
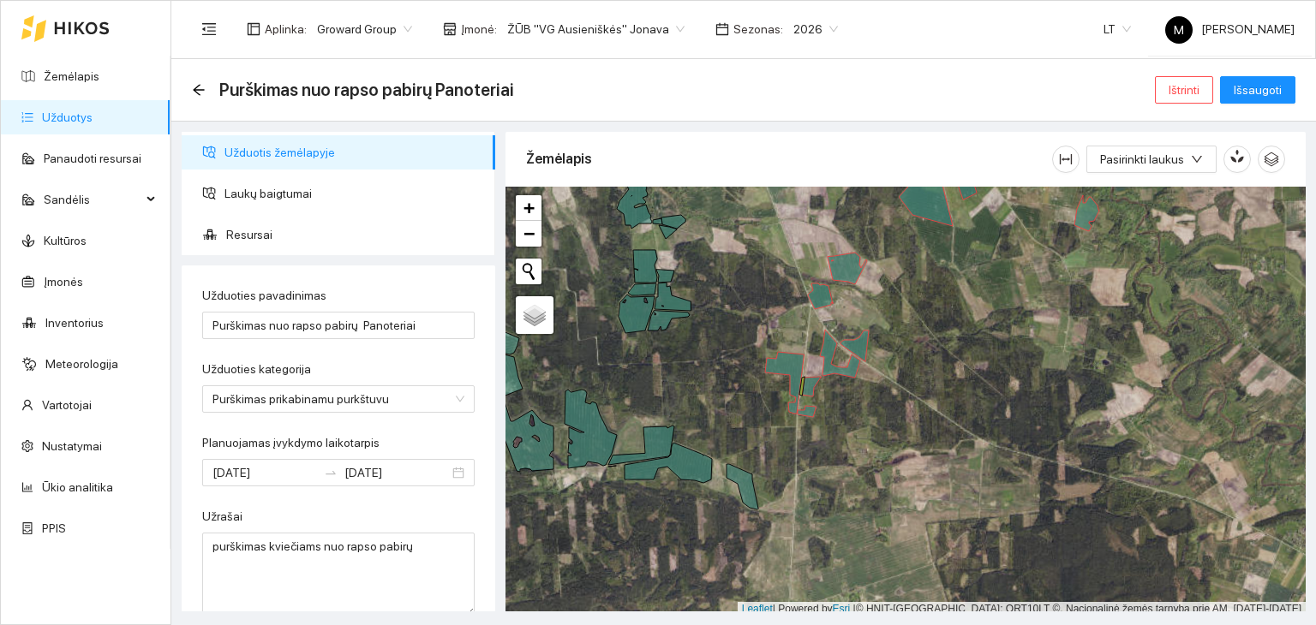
scroll to position [4, 0]
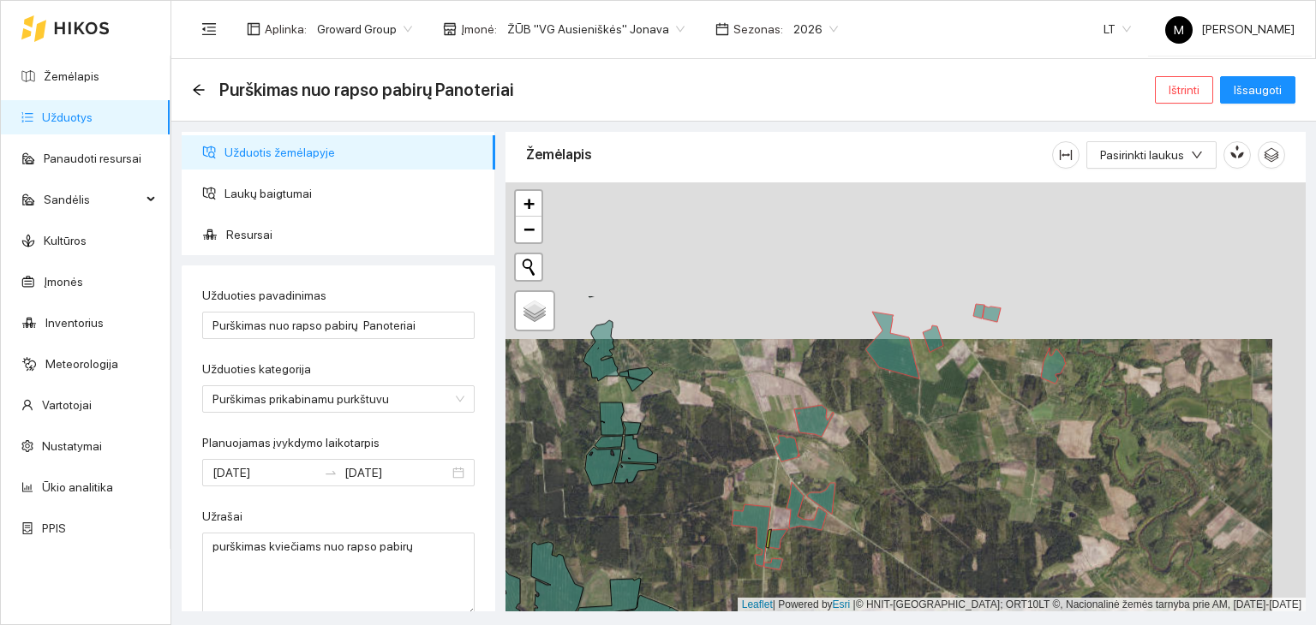
drag, startPoint x: 801, startPoint y: 316, endPoint x: 768, endPoint y: 473, distance: 160.3
click at [768, 473] on div at bounding box center [905, 397] width 800 height 430
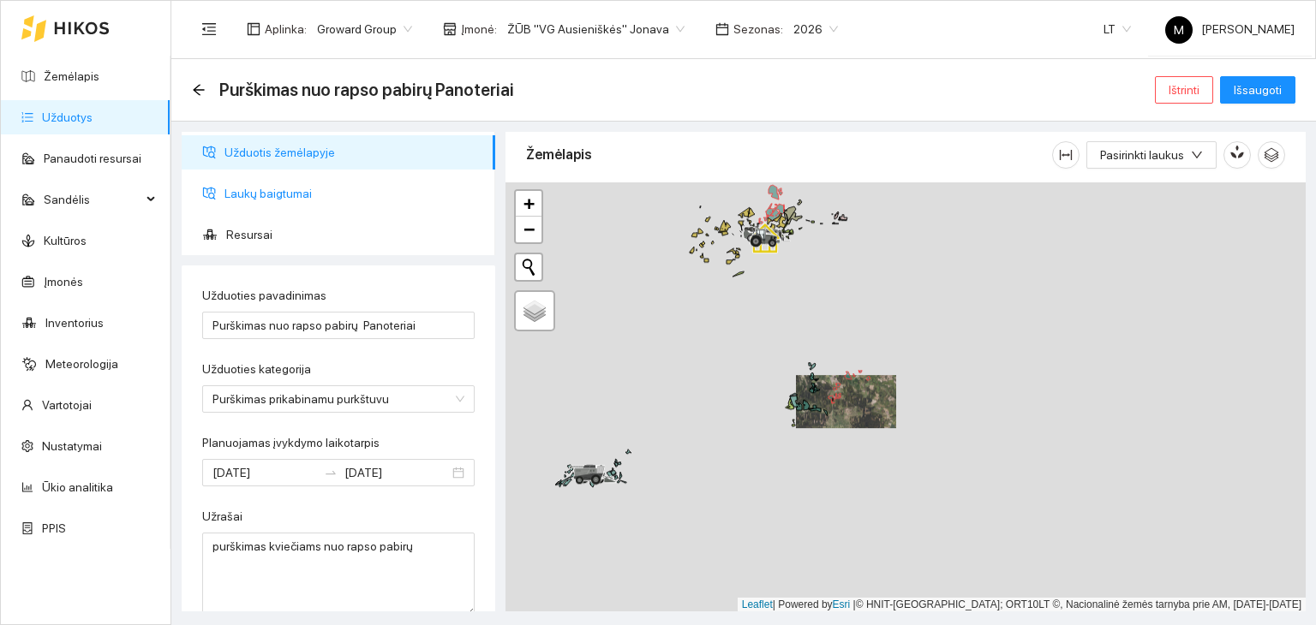
drag, startPoint x: 209, startPoint y: 200, endPoint x: 229, endPoint y: 193, distance: 20.9
click at [210, 200] on li "Laukų baigtumai" at bounding box center [339, 193] width 314 height 34
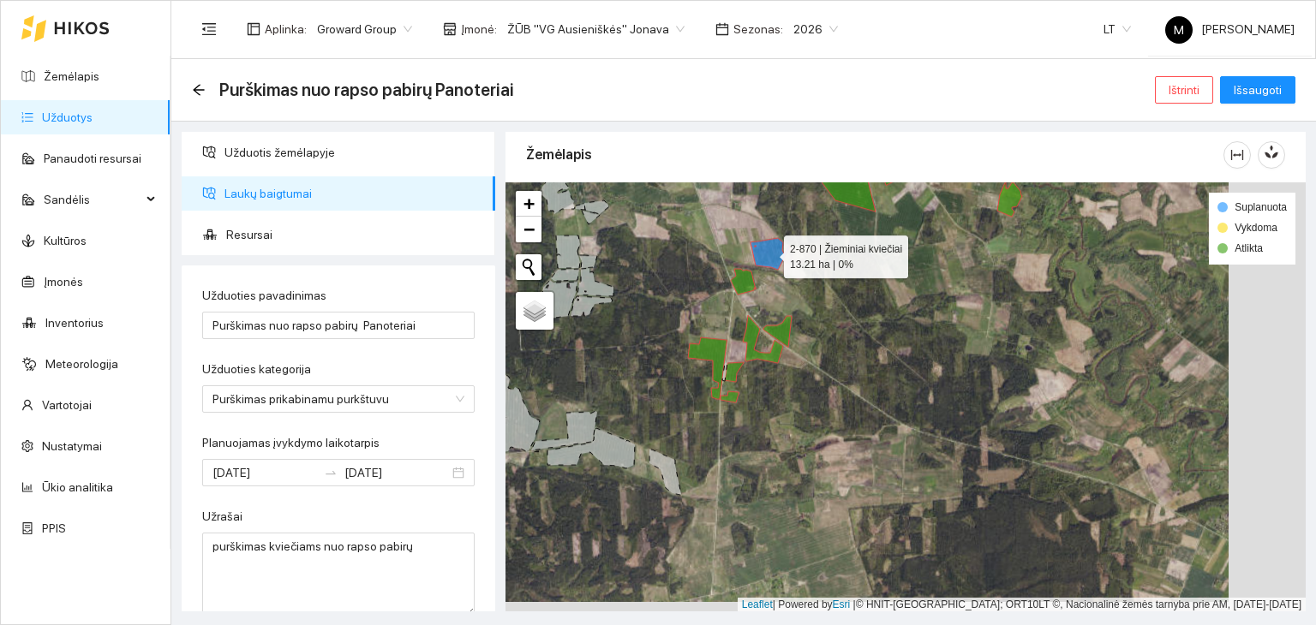
click at [770, 252] on icon at bounding box center [769, 254] width 39 height 32
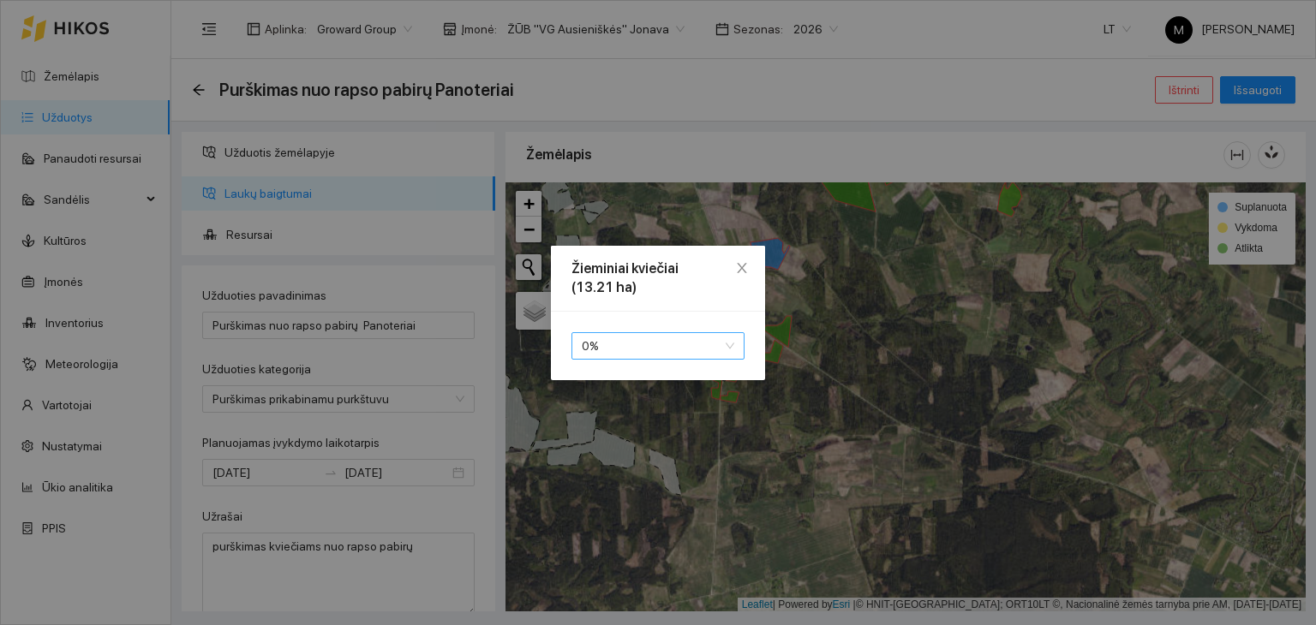
click at [673, 350] on span "0 %" at bounding box center [658, 346] width 152 height 26
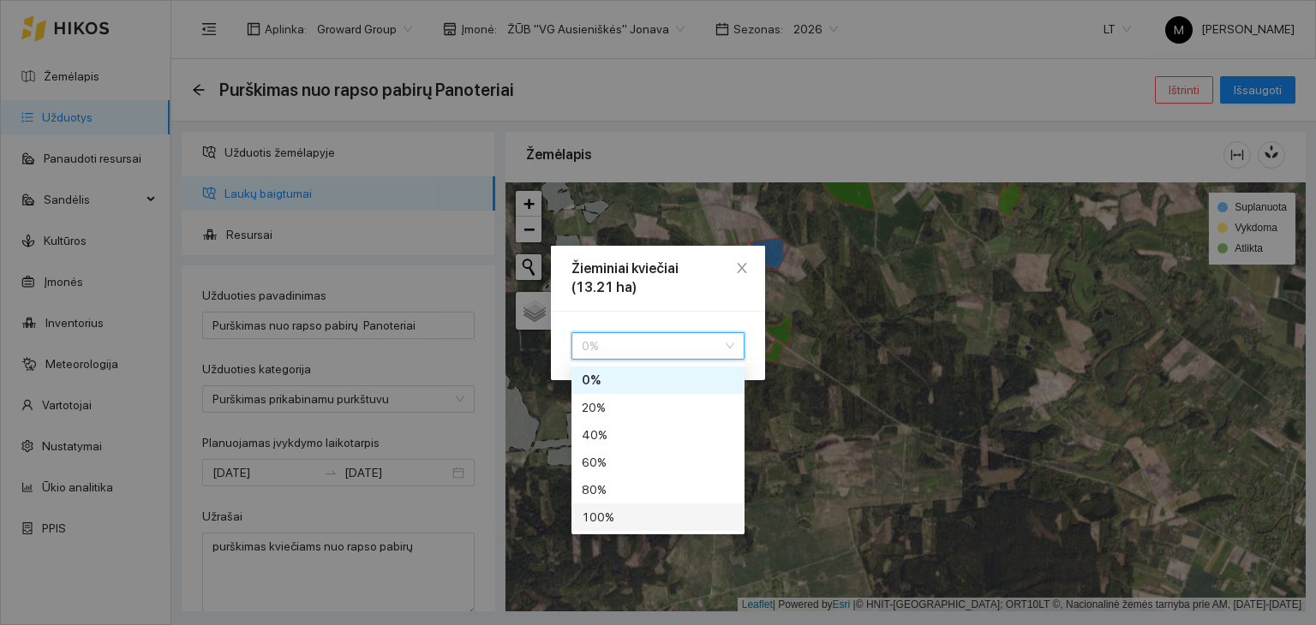
click at [699, 517] on div "100 %" at bounding box center [658, 517] width 152 height 19
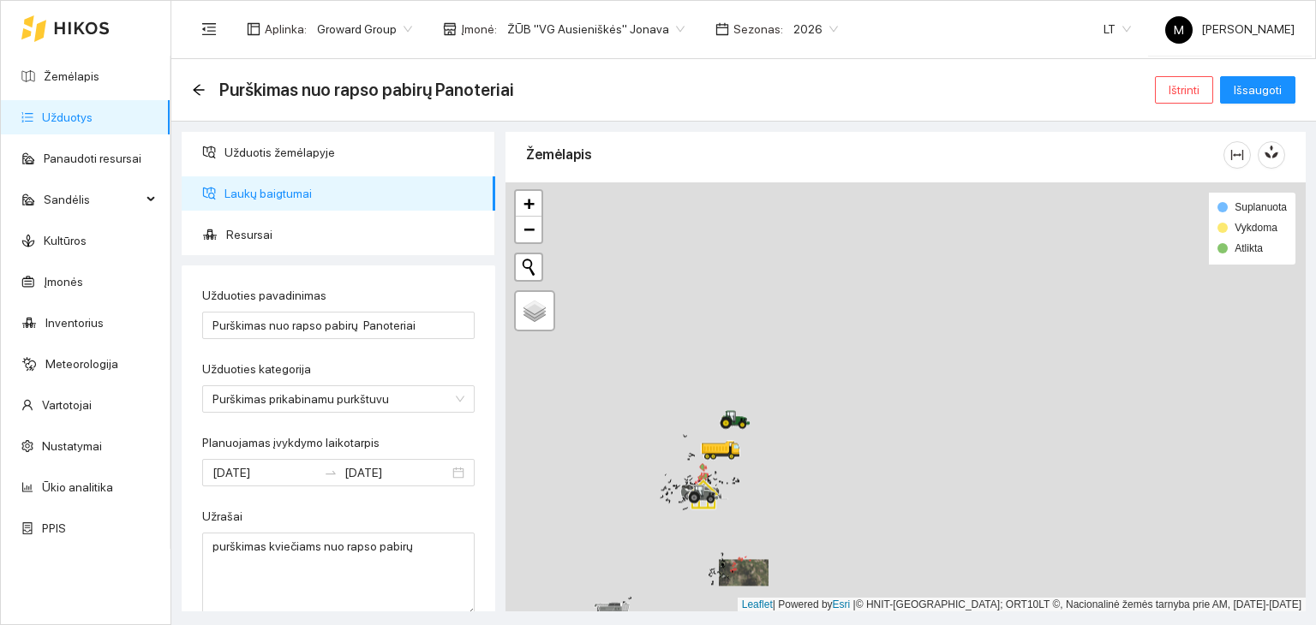
drag, startPoint x: 673, startPoint y: 231, endPoint x: 730, endPoint y: 526, distance: 300.1
click at [730, 526] on div at bounding box center [905, 397] width 800 height 430
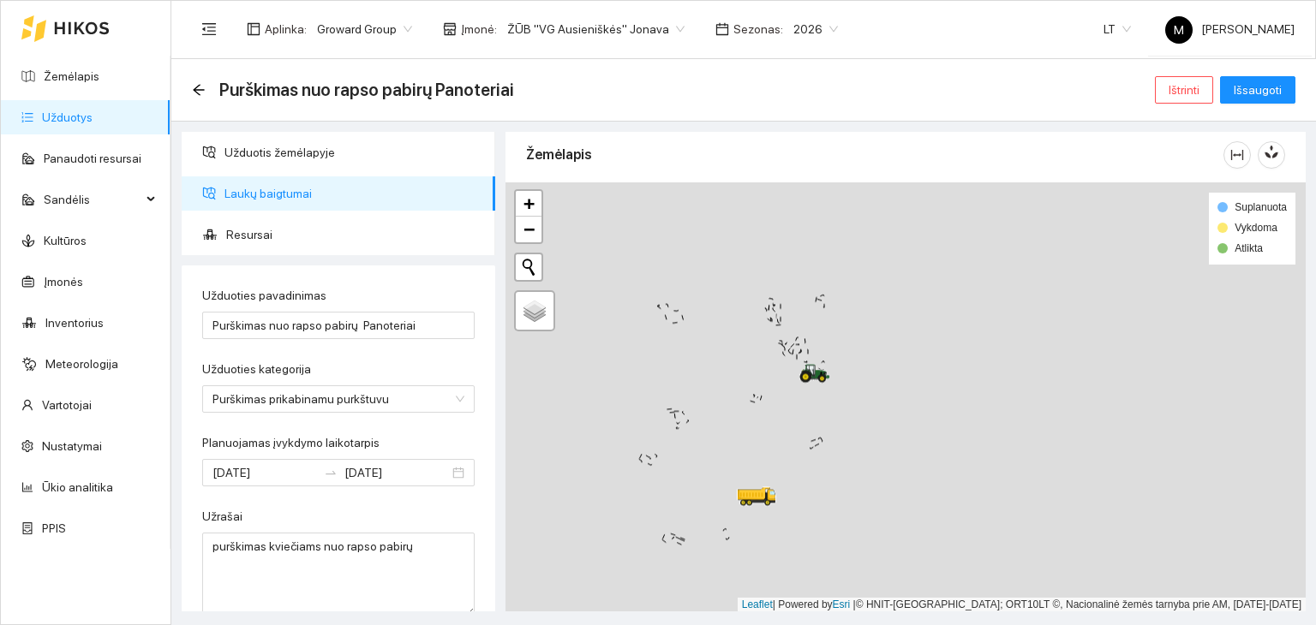
drag, startPoint x: 666, startPoint y: 503, endPoint x: 699, endPoint y: 301, distance: 204.9
click at [699, 301] on div at bounding box center [905, 397] width 800 height 430
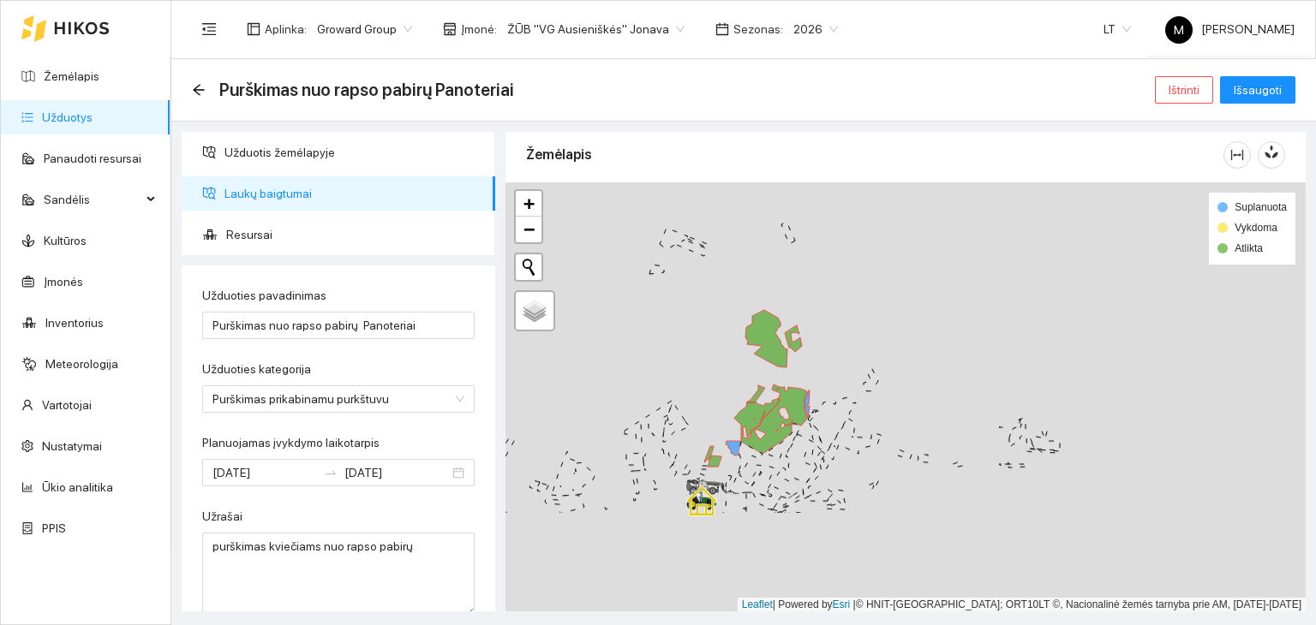
drag, startPoint x: 702, startPoint y: 541, endPoint x: 702, endPoint y: 332, distance: 209.0
click at [702, 332] on div at bounding box center [905, 397] width 800 height 430
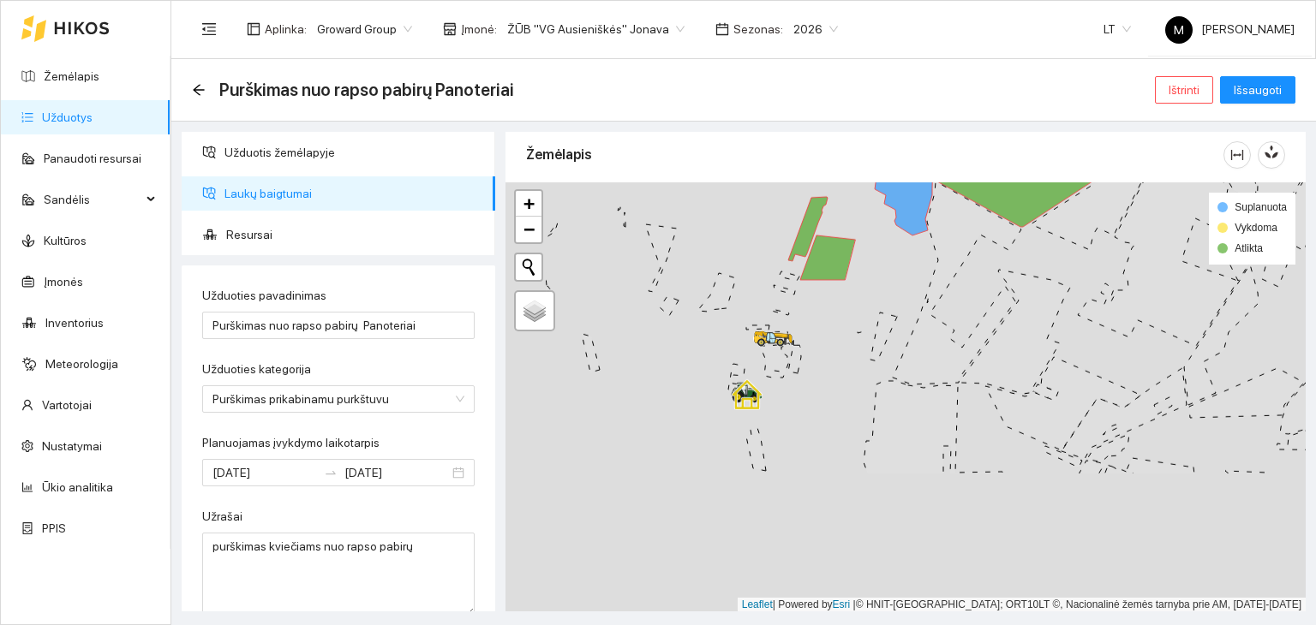
drag, startPoint x: 673, startPoint y: 594, endPoint x: 794, endPoint y: 411, distance: 218.8
click at [793, 411] on div at bounding box center [905, 397] width 800 height 430
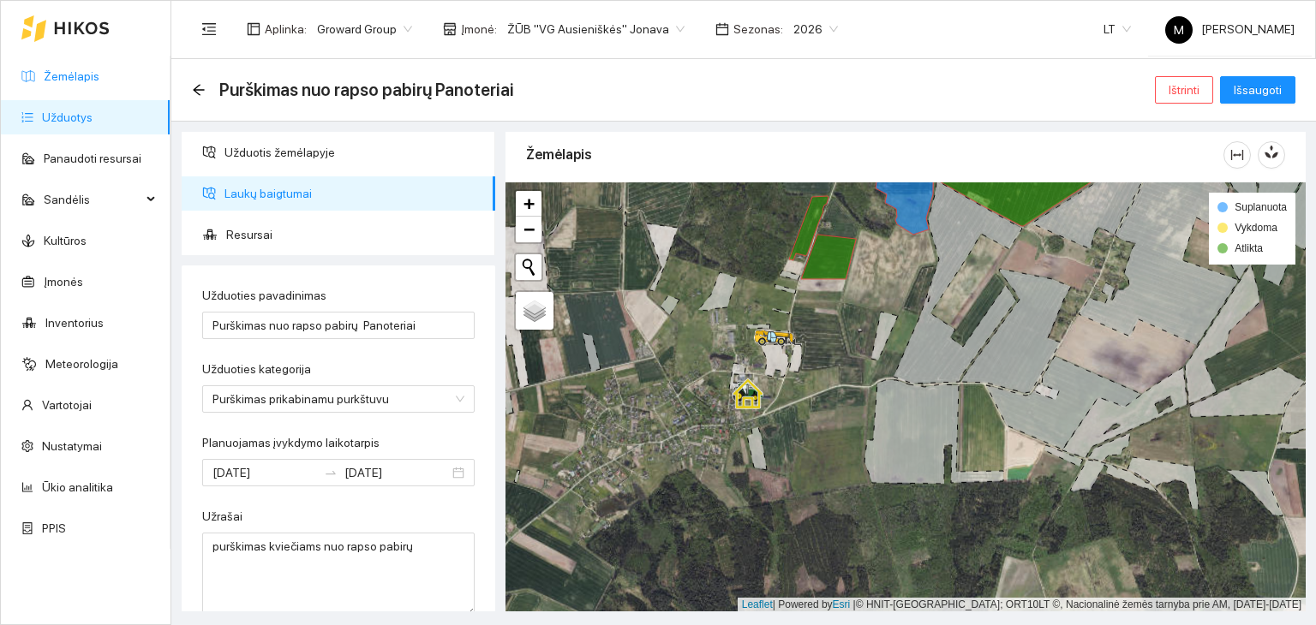
click at [79, 80] on link "Žemėlapis" at bounding box center [72, 76] width 56 height 14
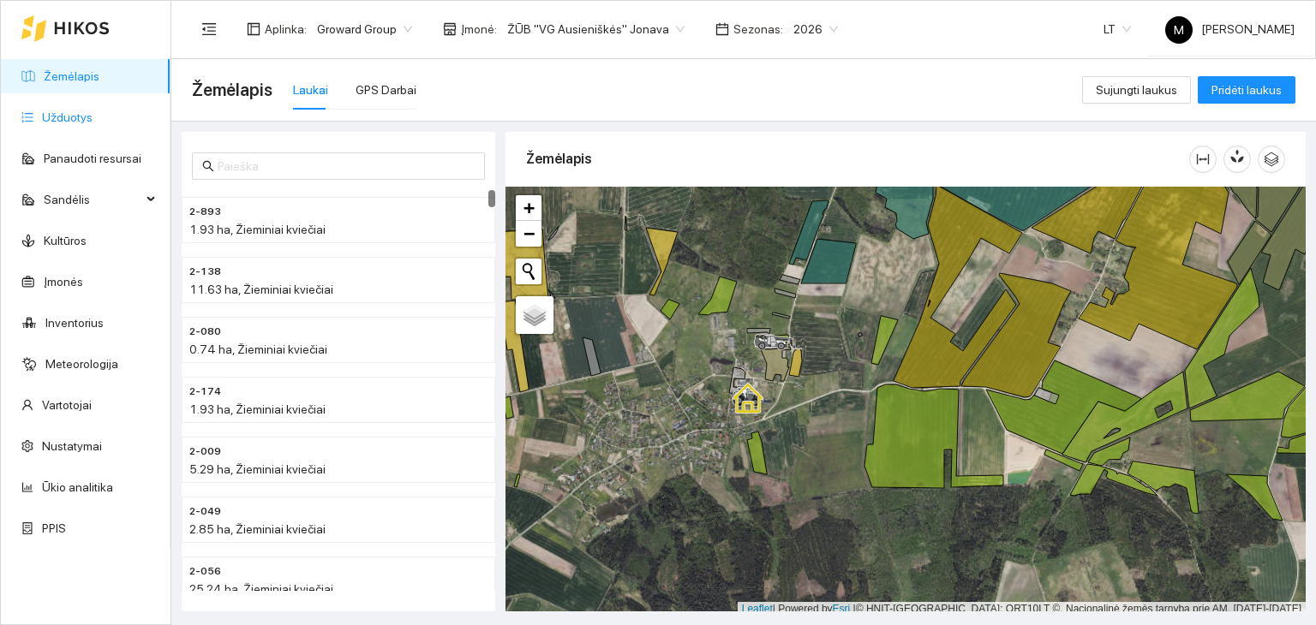
click at [53, 124] on link "Užduotys" at bounding box center [67, 118] width 51 height 14
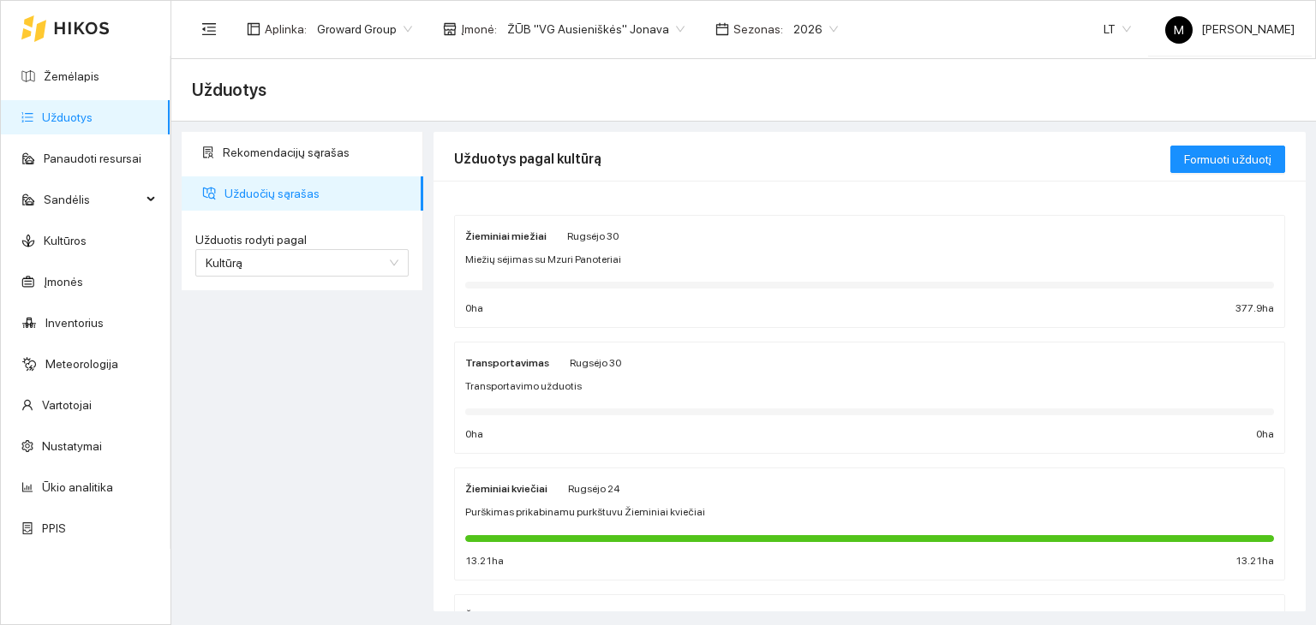
click at [599, 498] on div "Žieminiai kviečiai [PERSON_NAME][DATE] Purškimas prikabinamu purkštuvu Žieminia…" at bounding box center [869, 524] width 809 height 91
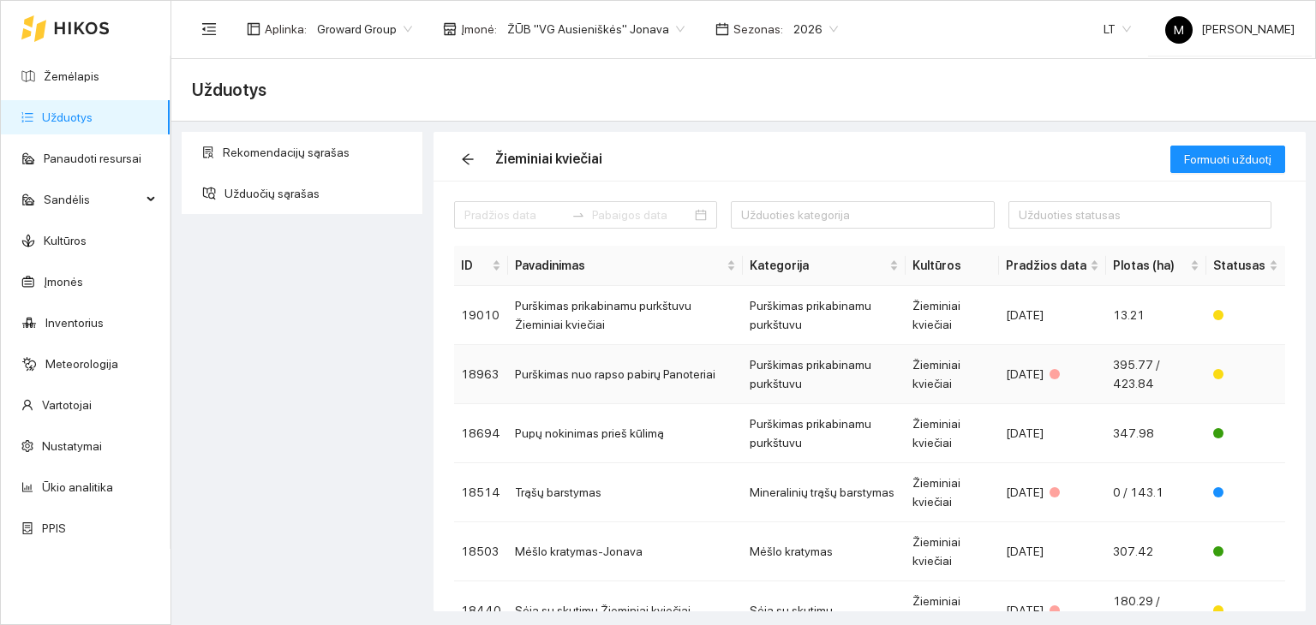
click at [570, 368] on td "Purškimas nuo rapso pabirų Panoteriai" at bounding box center [625, 374] width 235 height 59
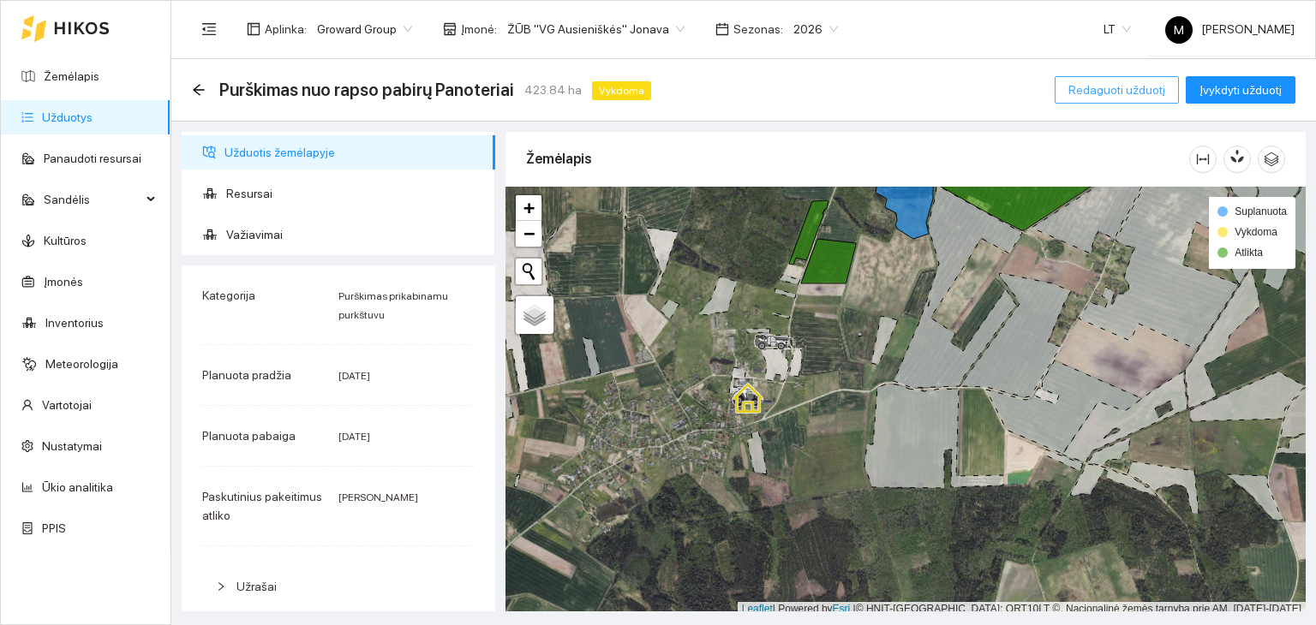
click at [1094, 93] on span "Redaguoti užduotį" at bounding box center [1116, 90] width 97 height 19
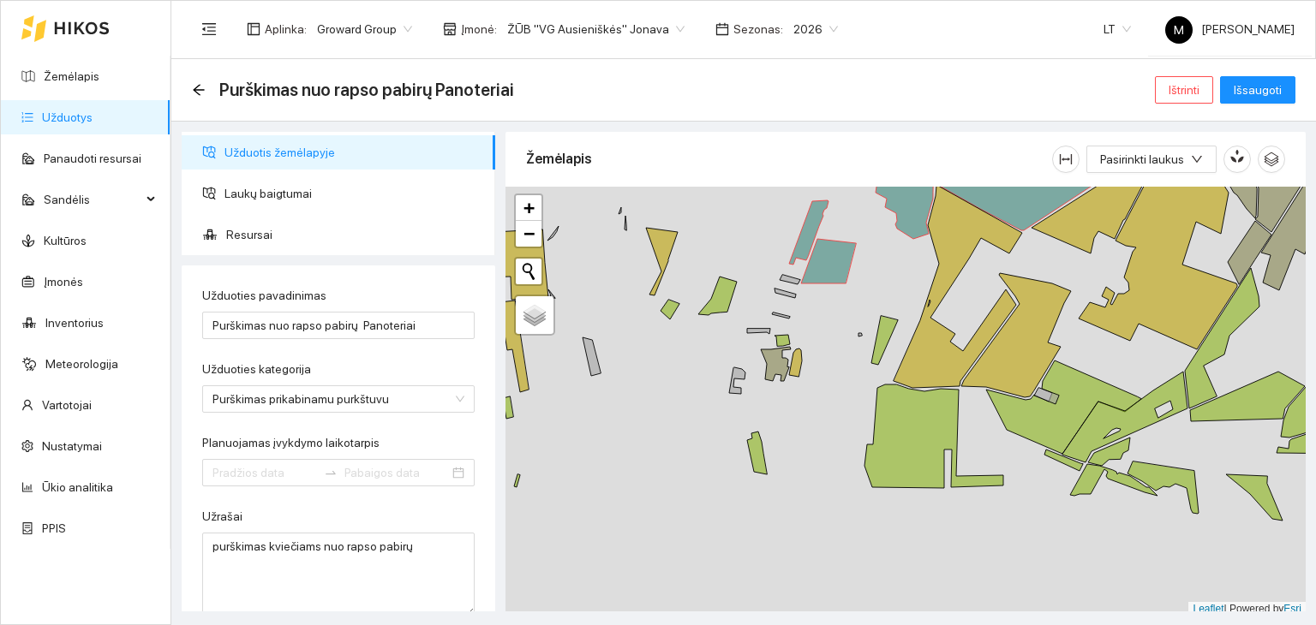
type input "[DATE]"
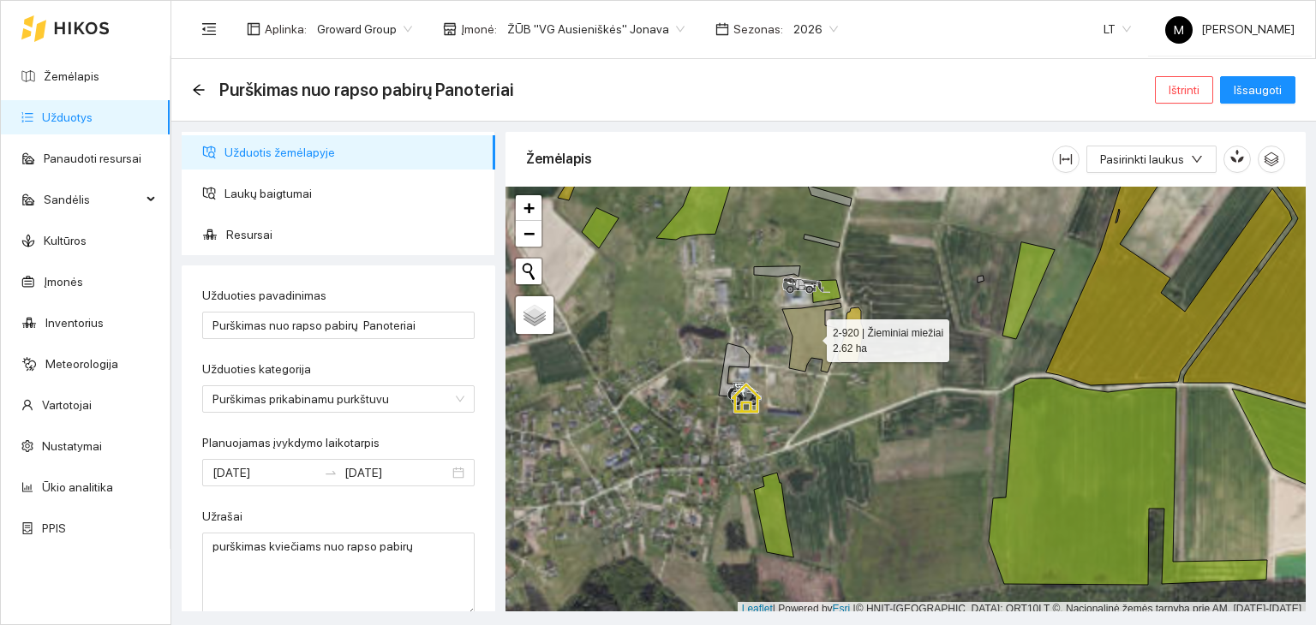
click at [820, 332] on icon at bounding box center [811, 337] width 59 height 69
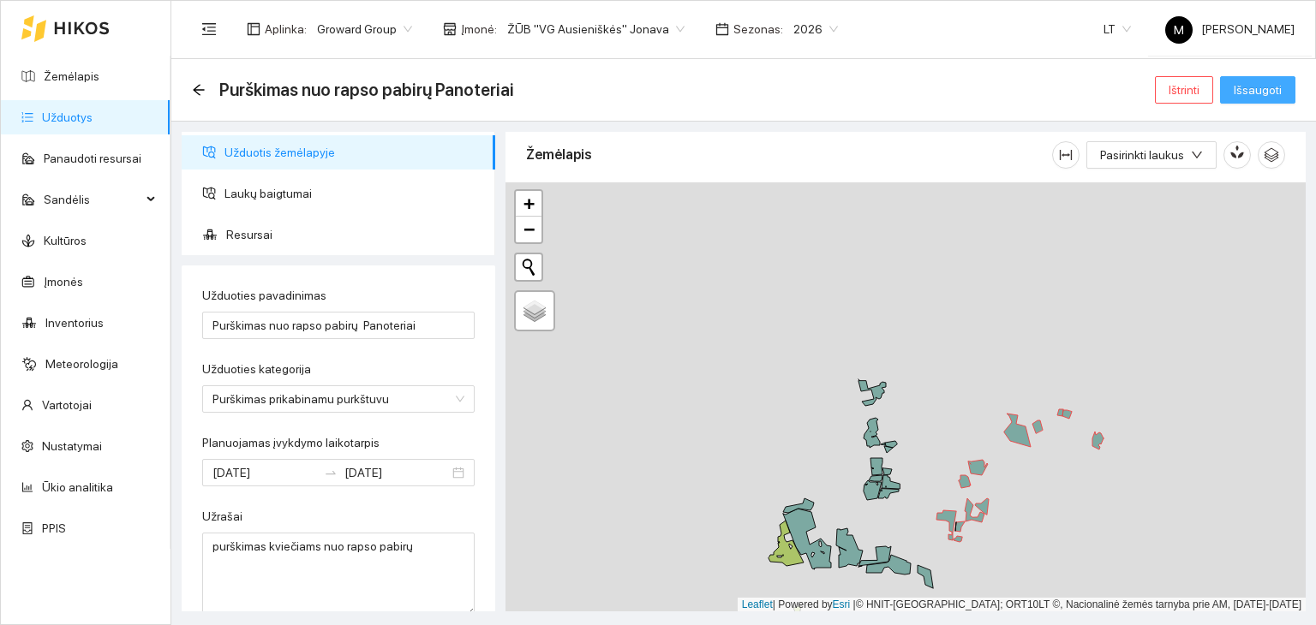
click at [1250, 87] on span "Išsaugoti" at bounding box center [1258, 90] width 48 height 19
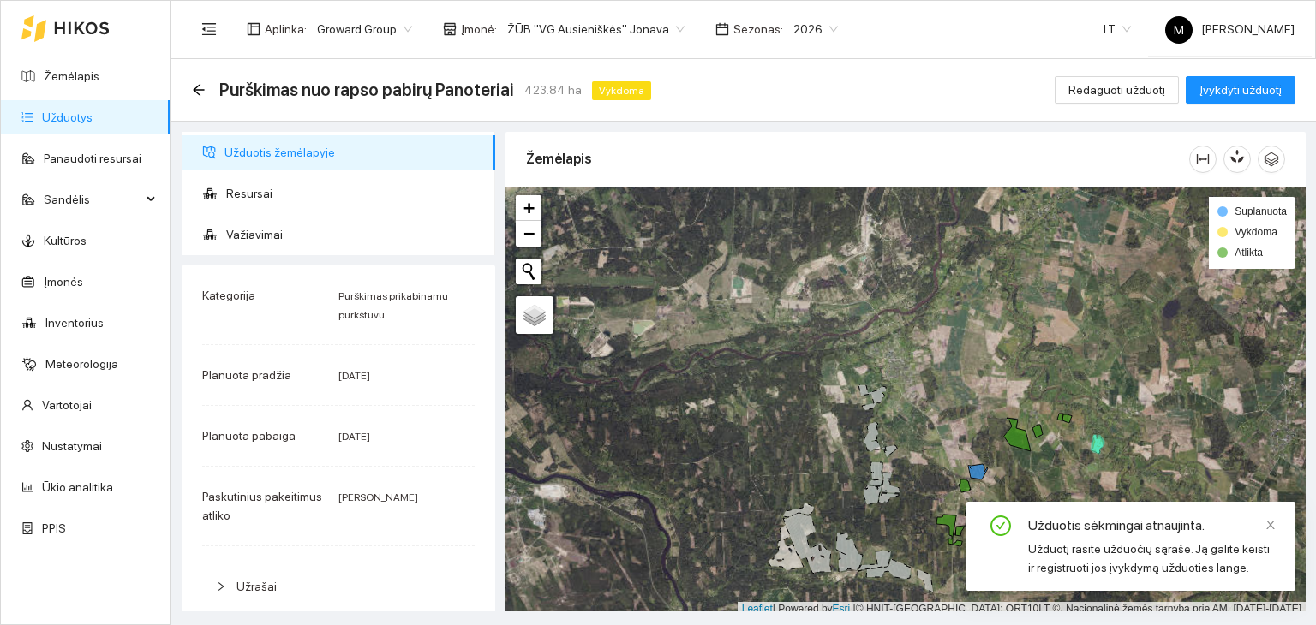
click at [1124, 83] on span "Redaguoti užduotį" at bounding box center [1116, 90] width 97 height 19
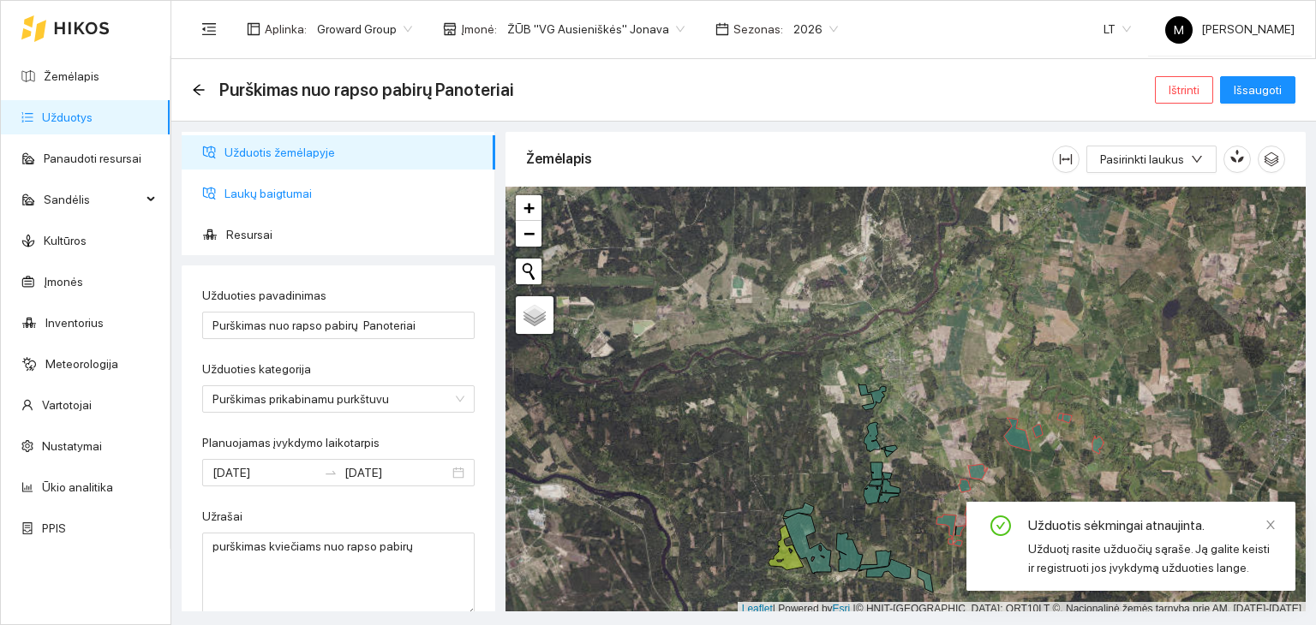
click at [306, 200] on span "Laukų baigtumai" at bounding box center [352, 193] width 257 height 34
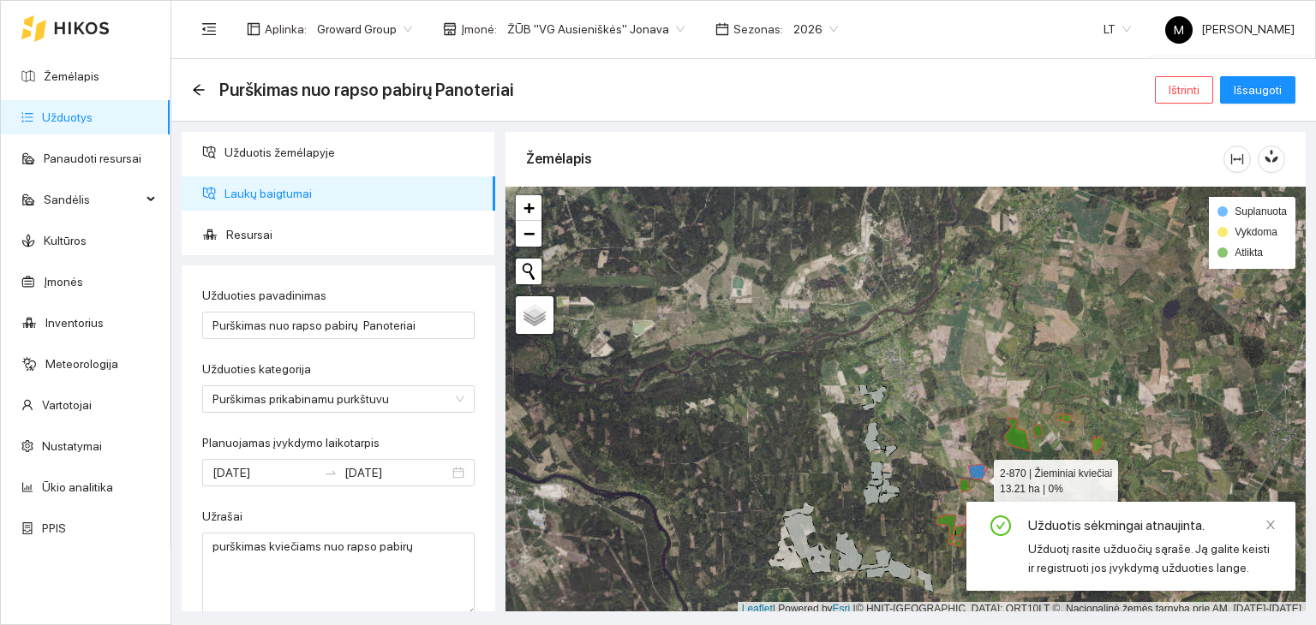
scroll to position [4, 0]
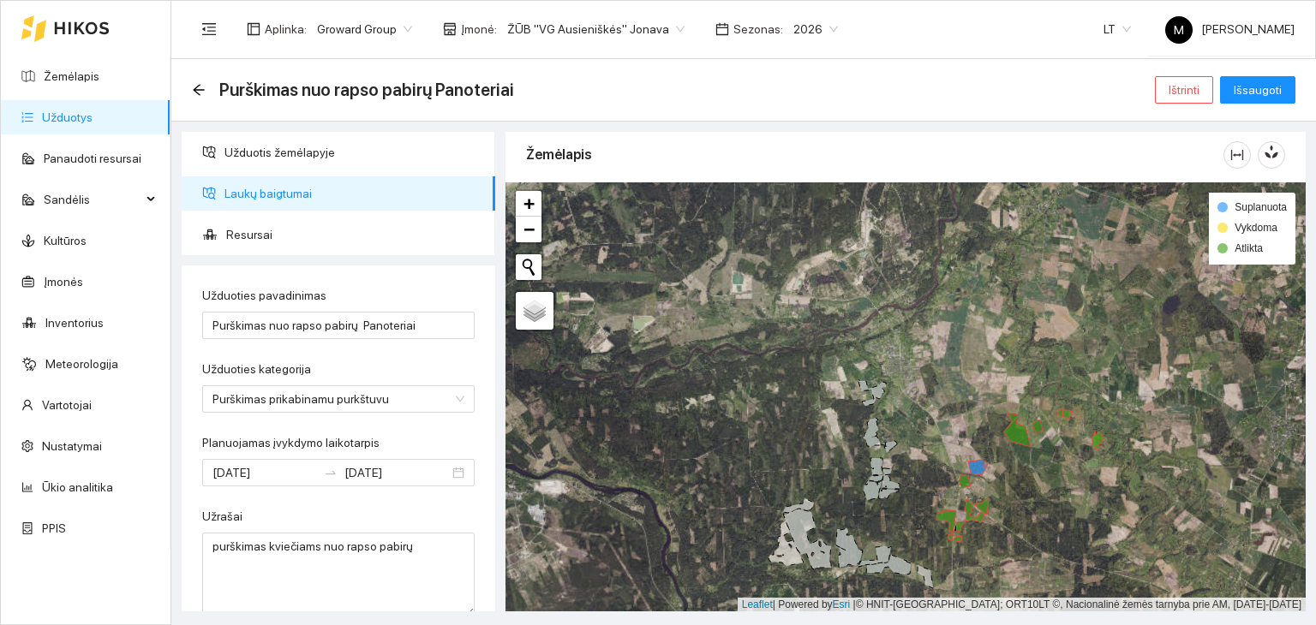
click at [977, 475] on div at bounding box center [905, 397] width 800 height 430
click at [981, 460] on icon at bounding box center [978, 467] width 20 height 15
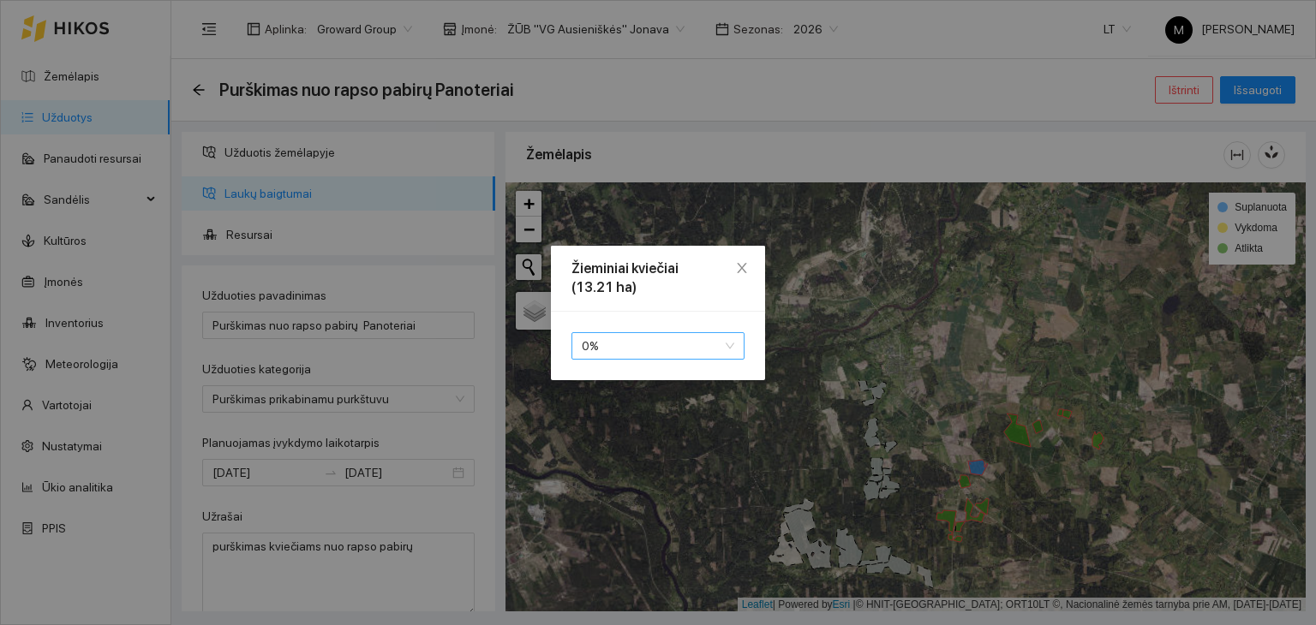
click at [641, 357] on span "0 %" at bounding box center [658, 346] width 152 height 26
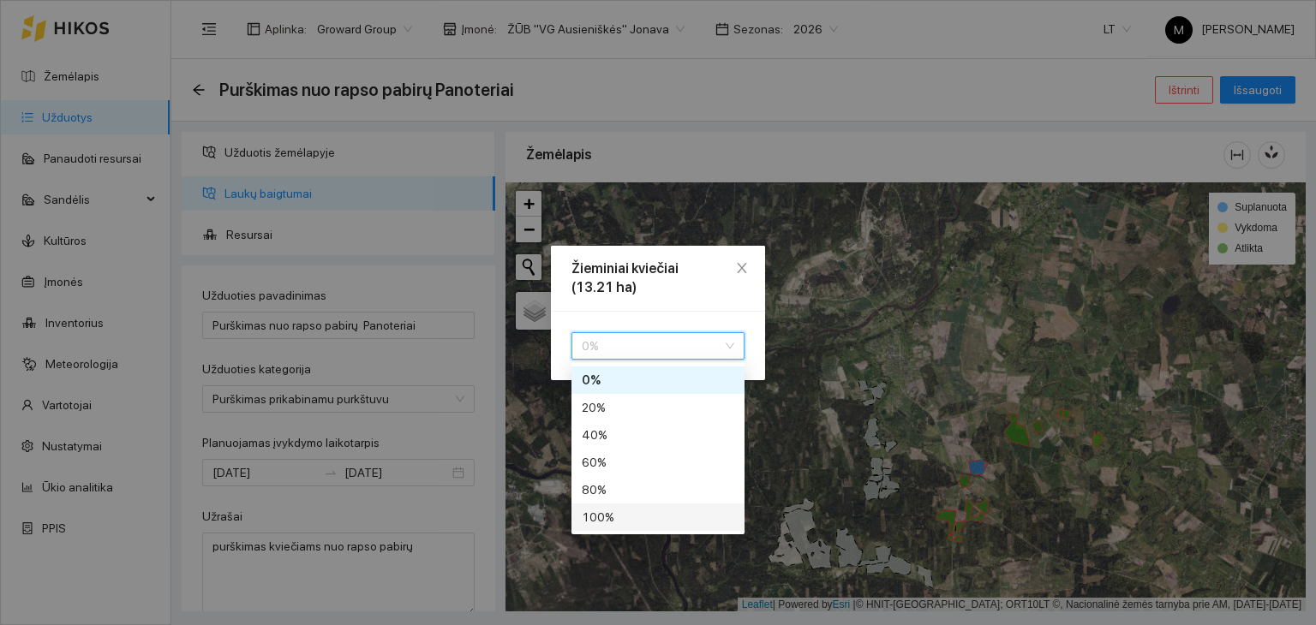
drag, startPoint x: 631, startPoint y: 516, endPoint x: 645, endPoint y: 508, distance: 16.5
click at [631, 516] on div "100 %" at bounding box center [658, 517] width 152 height 19
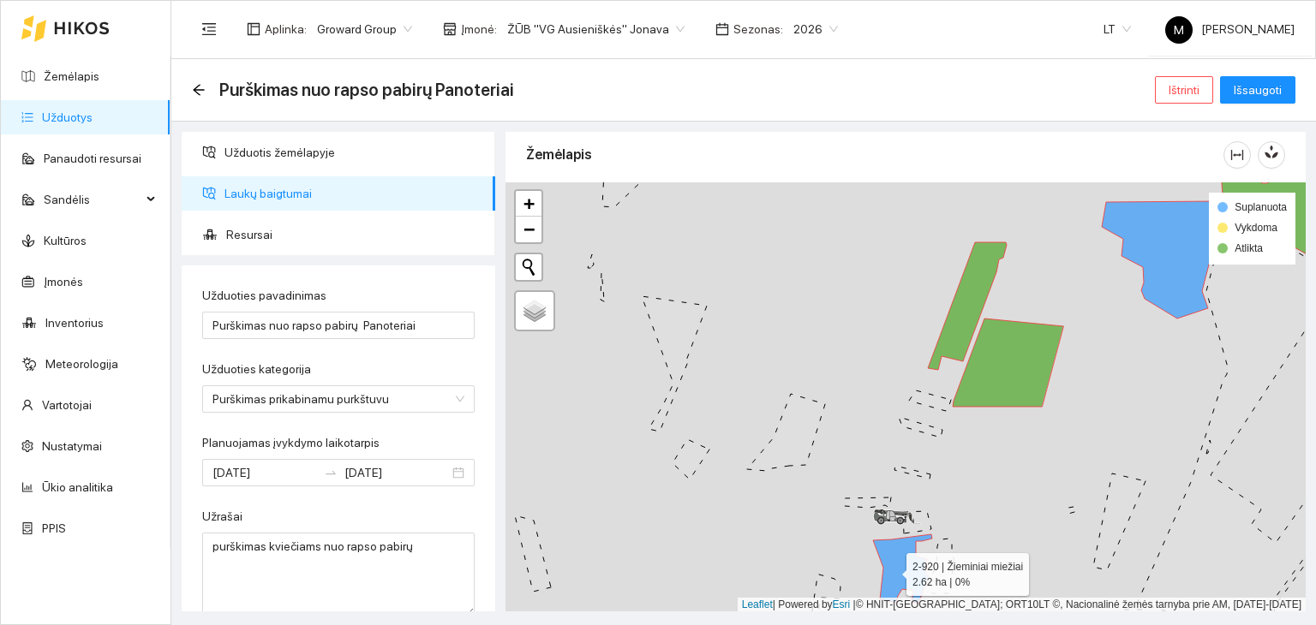
click at [894, 570] on icon at bounding box center [902, 569] width 59 height 69
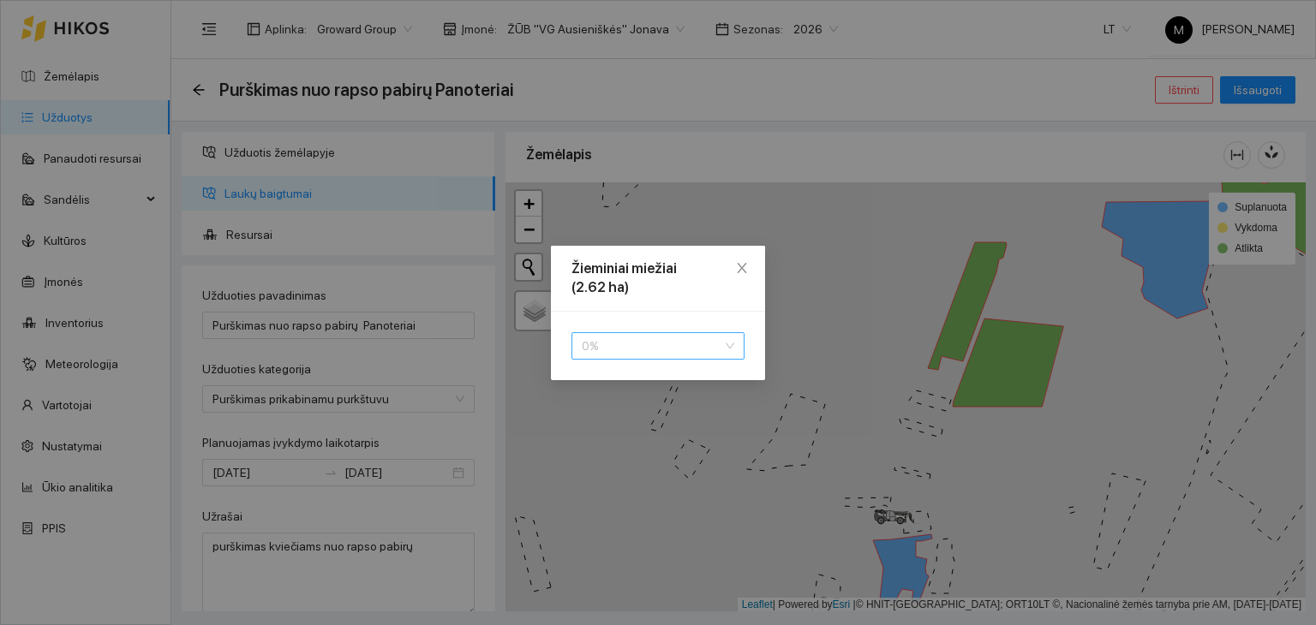
click at [625, 334] on span "0 %" at bounding box center [658, 346] width 152 height 26
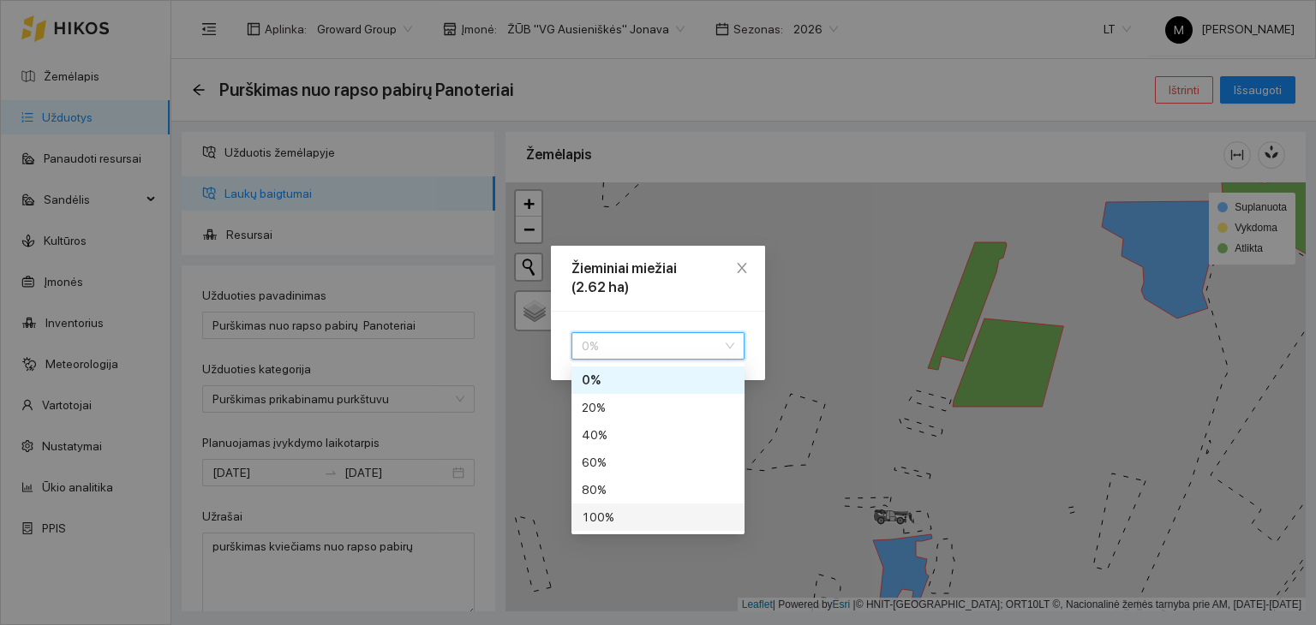
click at [651, 518] on div "100 %" at bounding box center [658, 517] width 152 height 19
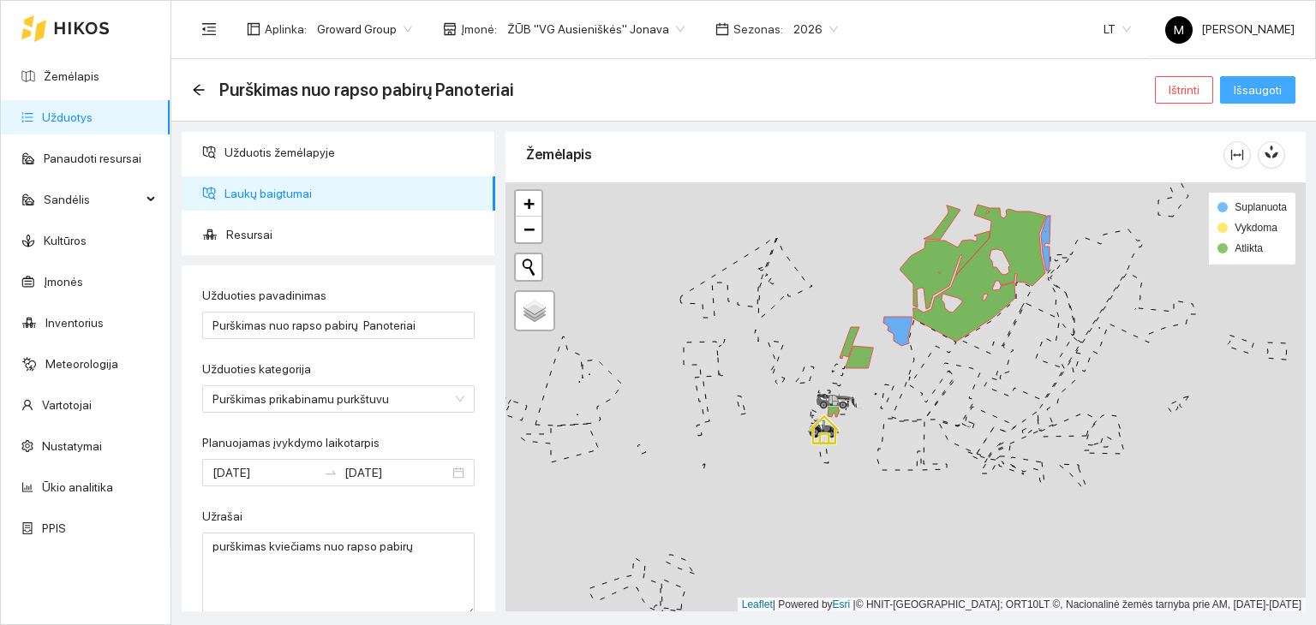
click at [1261, 93] on span "Išsaugoti" at bounding box center [1258, 90] width 48 height 19
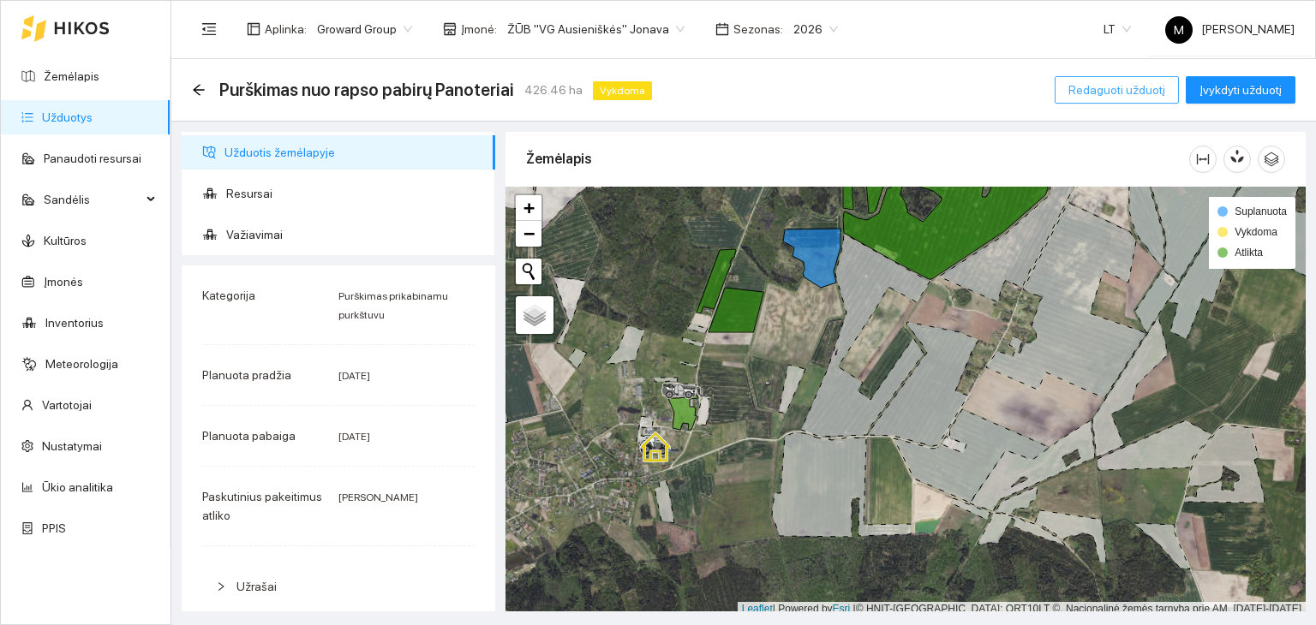
click at [1103, 97] on span "Redaguoti užduotį" at bounding box center [1116, 90] width 97 height 19
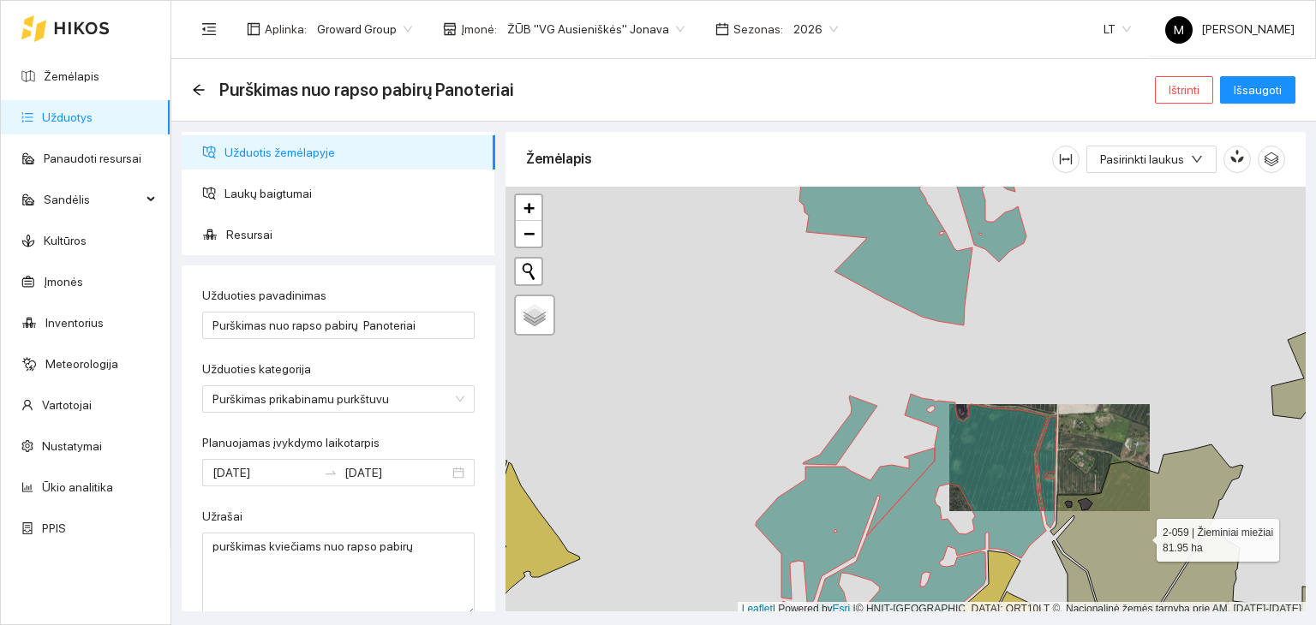
scroll to position [4, 0]
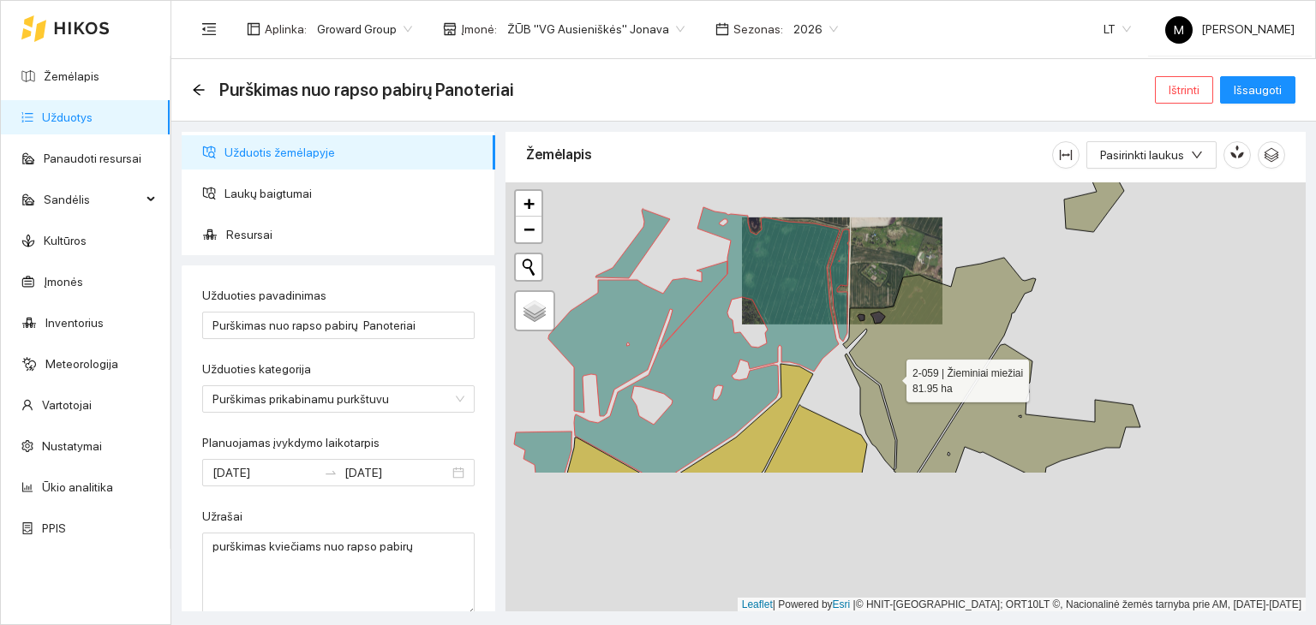
drag, startPoint x: 1097, startPoint y: 559, endPoint x: 891, endPoint y: 376, distance: 274.9
click at [891, 376] on icon at bounding box center [939, 366] width 193 height 216
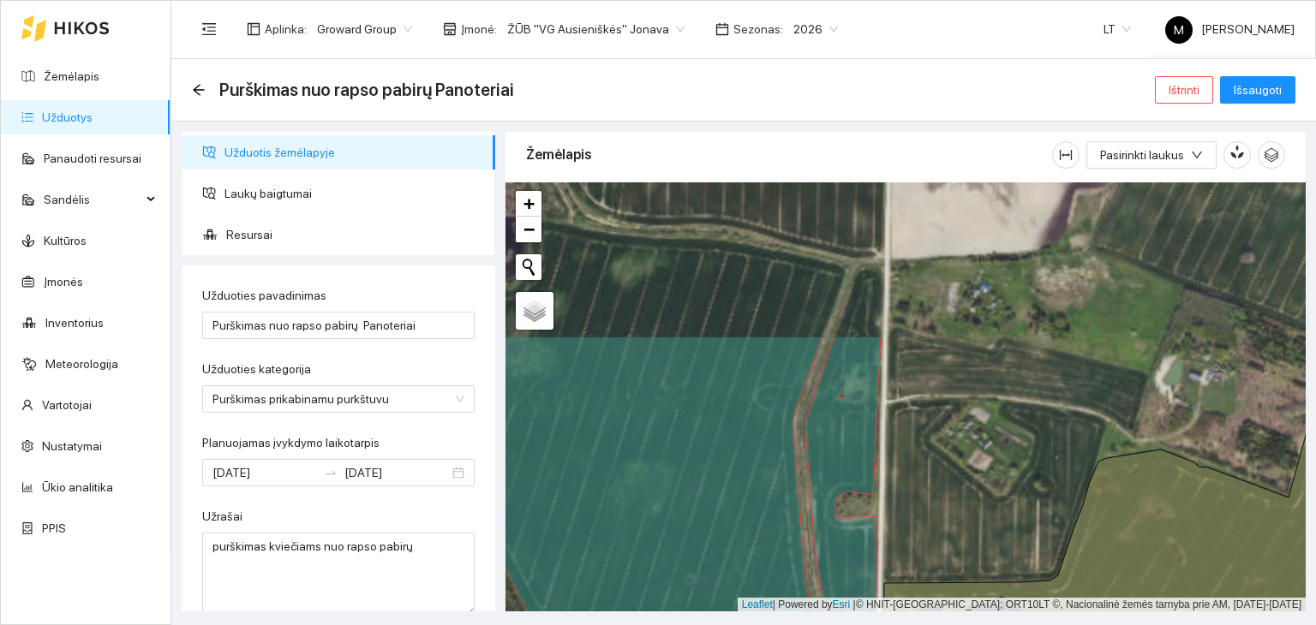
drag, startPoint x: 970, startPoint y: 298, endPoint x: 983, endPoint y: 495, distance: 197.5
click at [983, 495] on div at bounding box center [905, 397] width 800 height 430
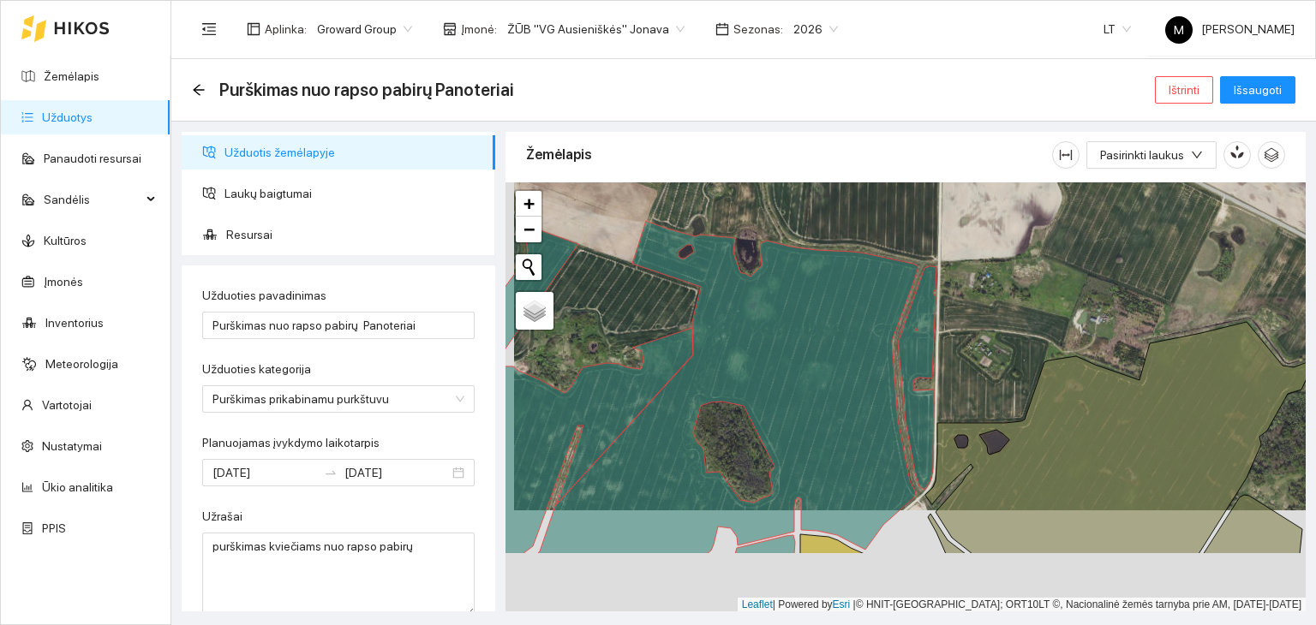
drag, startPoint x: 1001, startPoint y: 507, endPoint x: 1045, endPoint y: 333, distance: 179.3
click at [1048, 331] on div at bounding box center [905, 397] width 800 height 430
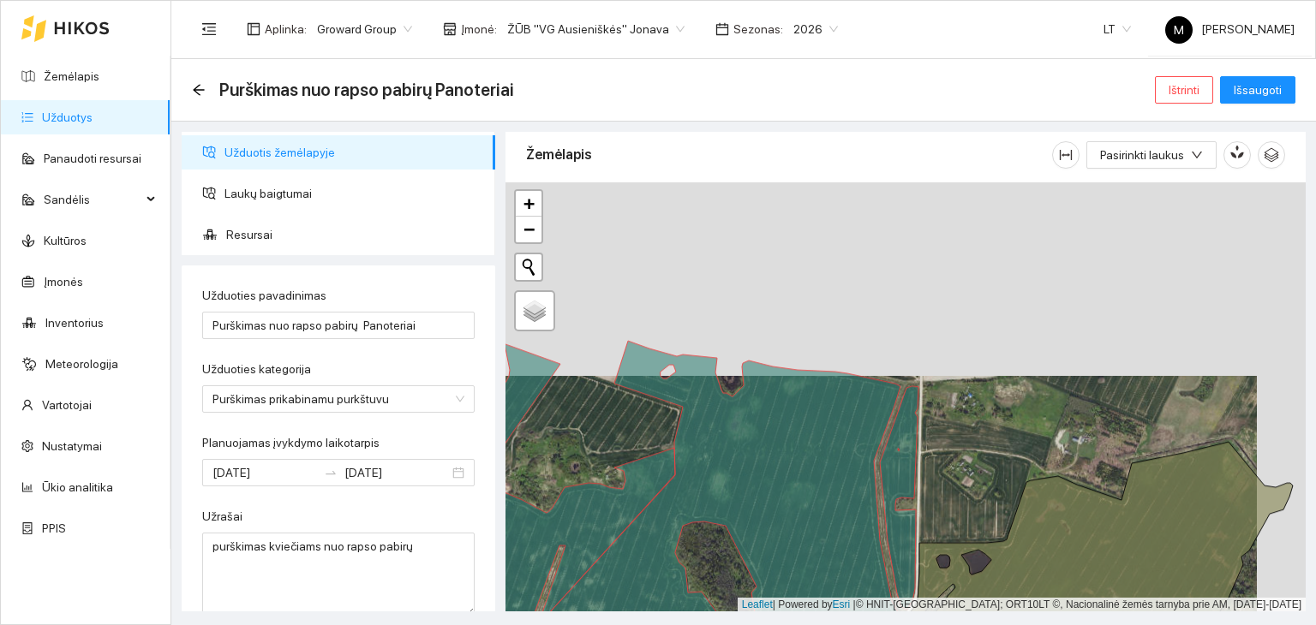
drag, startPoint x: 1045, startPoint y: 258, endPoint x: 995, endPoint y: 450, distance: 198.2
click at [995, 450] on div at bounding box center [905, 397] width 800 height 430
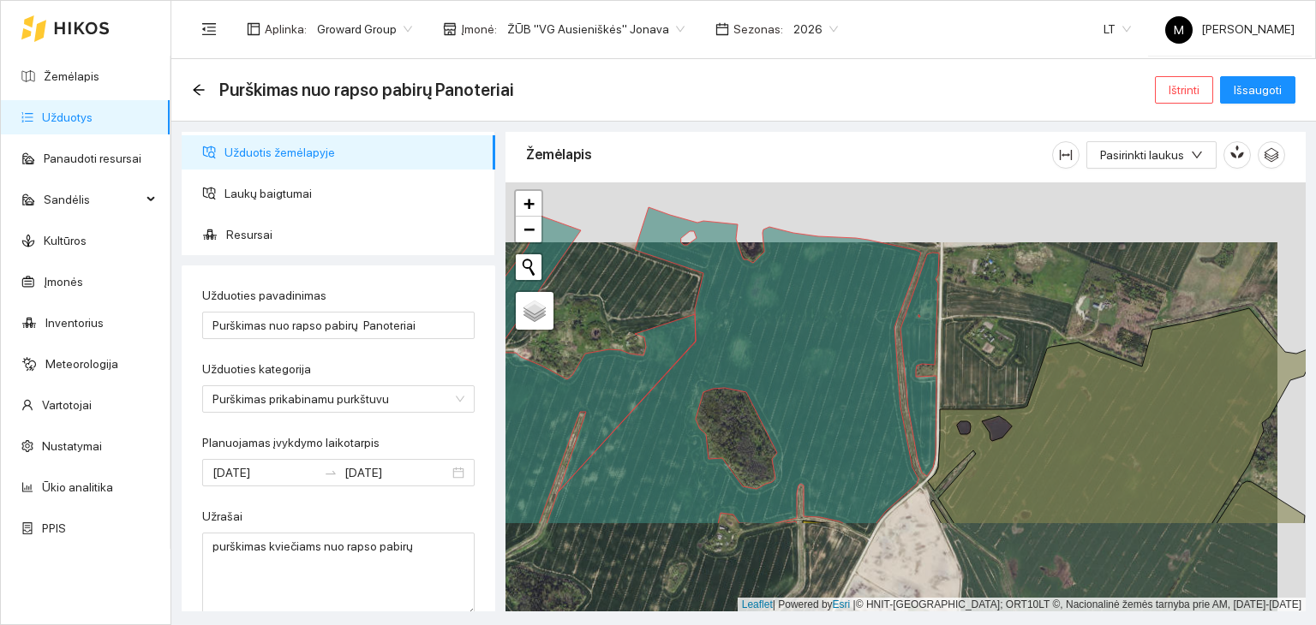
drag, startPoint x: 1062, startPoint y: 493, endPoint x: 1084, endPoint y: 361, distance: 133.7
click at [1084, 361] on icon at bounding box center [1120, 416] width 385 height 216
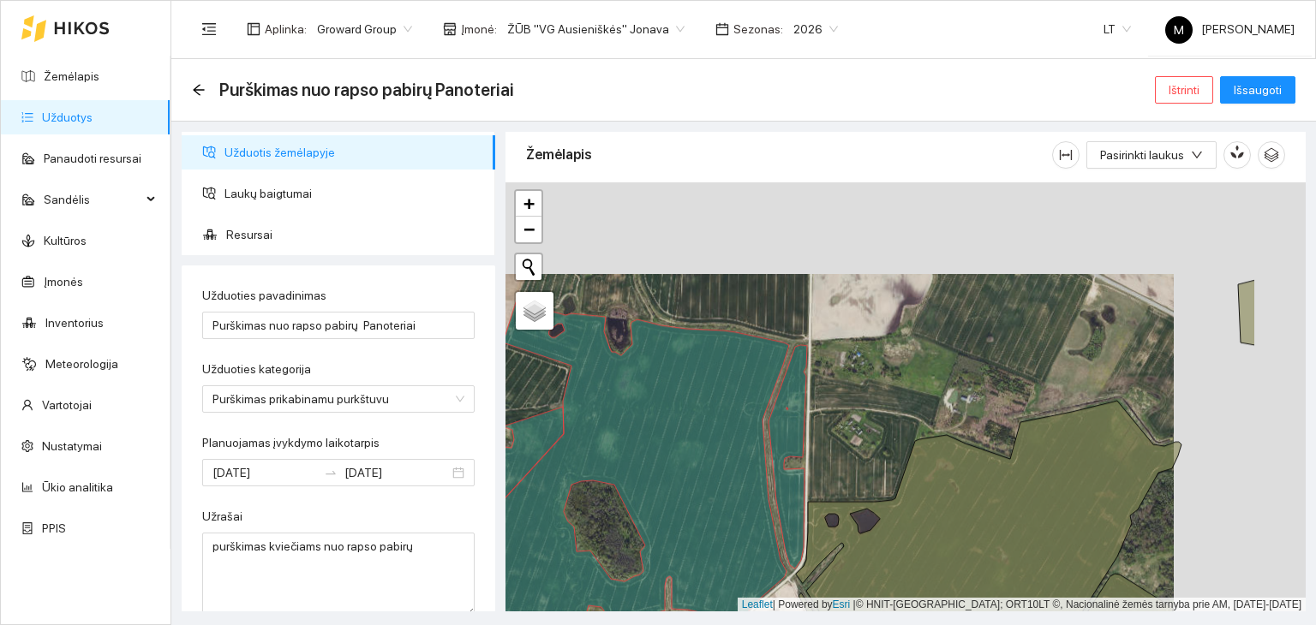
drag, startPoint x: 970, startPoint y: 355, endPoint x: 838, endPoint y: 446, distance: 160.6
click at [838, 446] on div at bounding box center [905, 397] width 800 height 430
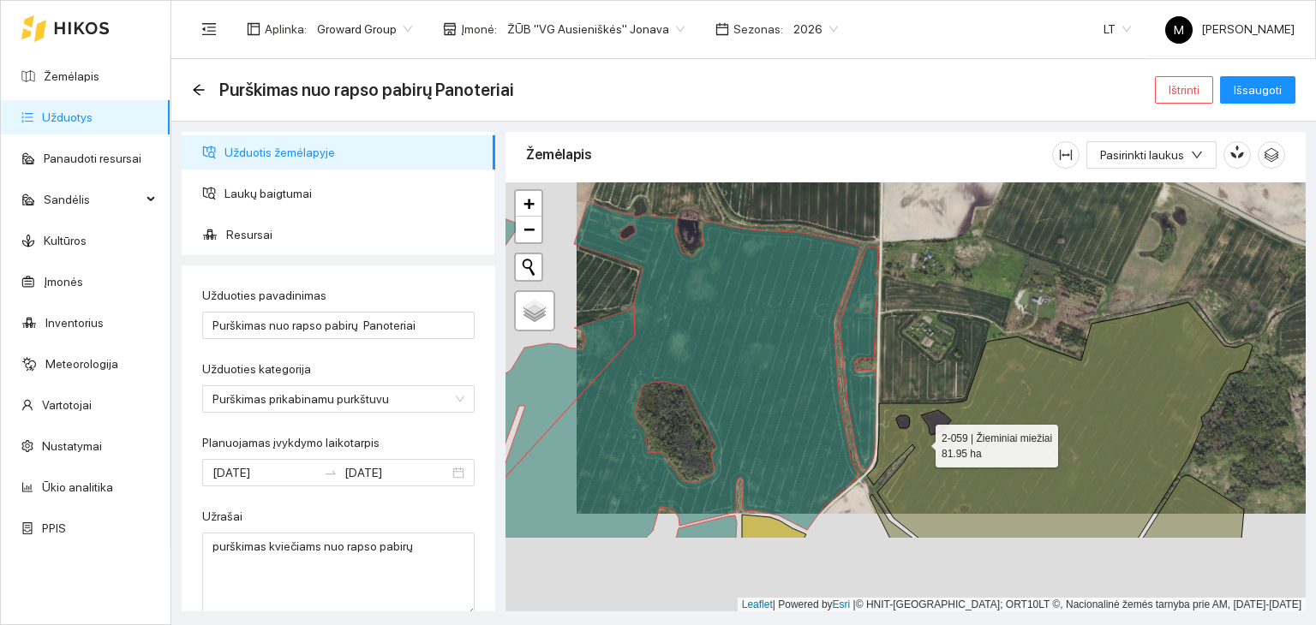
drag, startPoint x: 864, startPoint y: 558, endPoint x: 920, endPoint y: 442, distance: 128.7
click at [920, 442] on icon at bounding box center [1059, 420] width 385 height 236
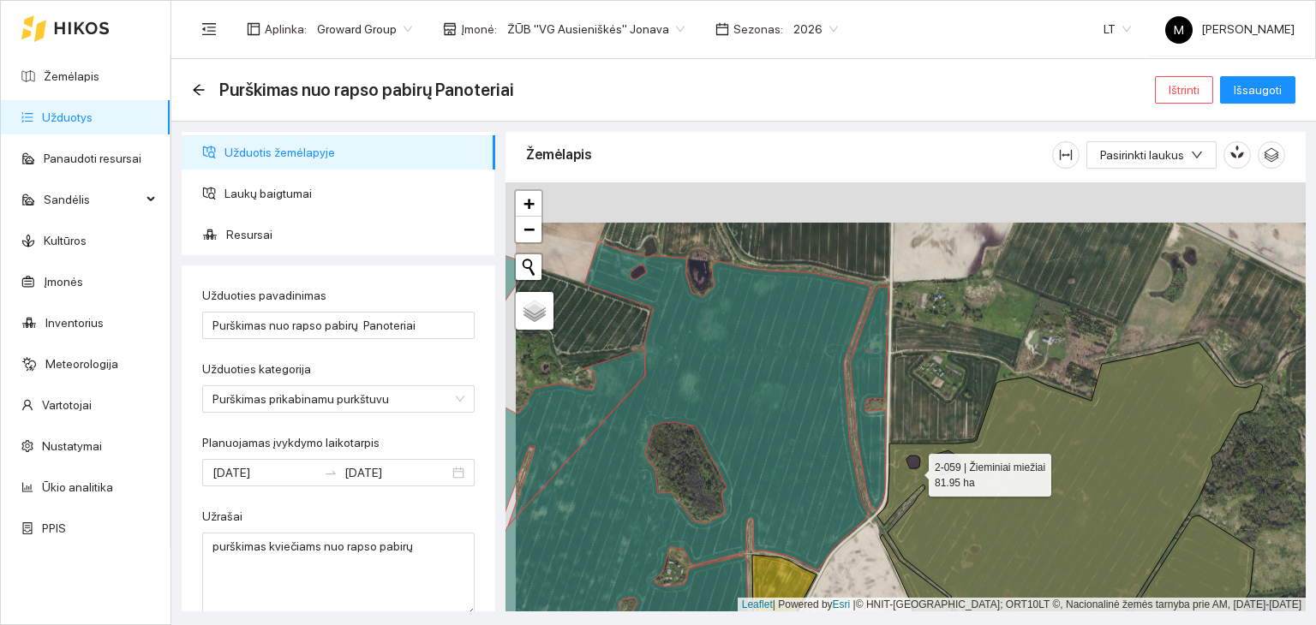
drag, startPoint x: 903, startPoint y: 427, endPoint x: 912, endPoint y: 470, distance: 44.7
click at [912, 470] on icon at bounding box center [1069, 521] width 385 height 357
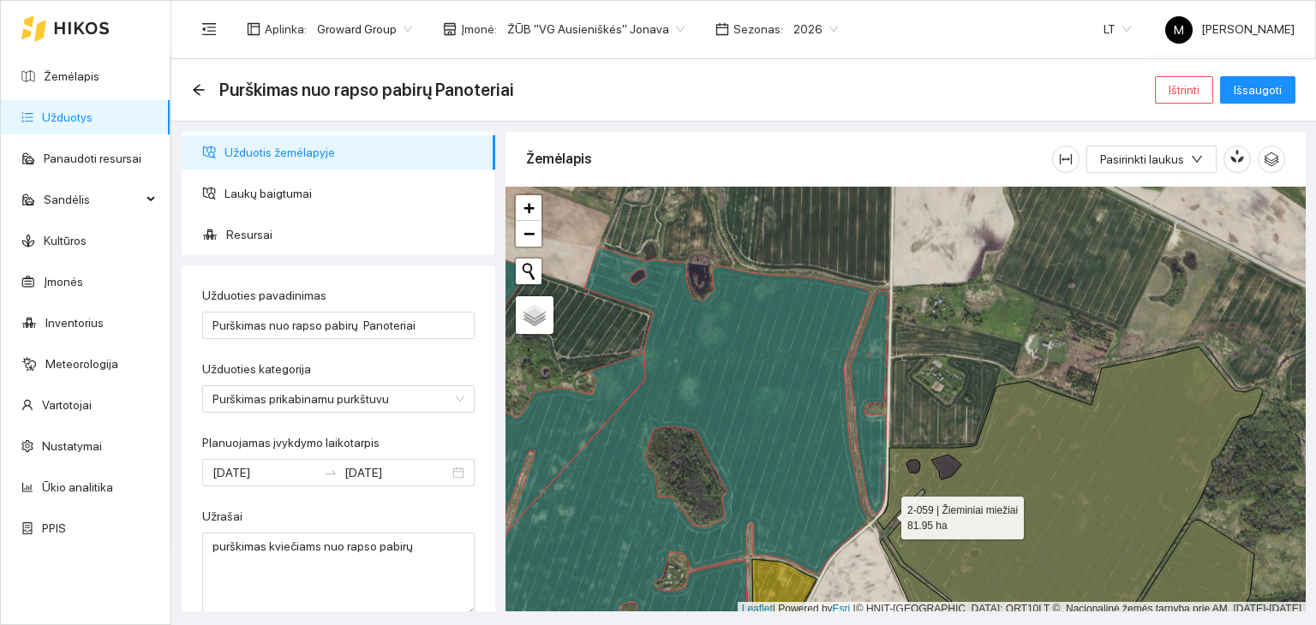
scroll to position [4, 0]
